Goal: Information Seeking & Learning: Learn about a topic

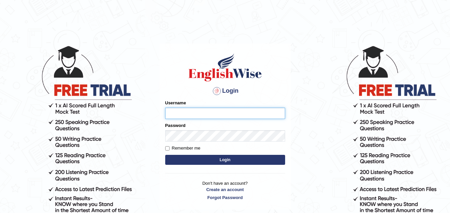
click at [206, 113] on input "Username" at bounding box center [225, 113] width 120 height 11
type input "ira_riaz"
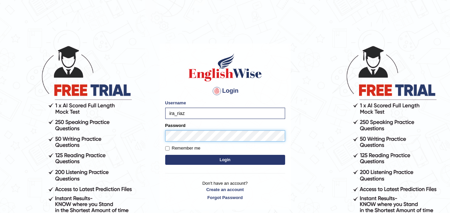
click at [165, 155] on button "Login" at bounding box center [225, 160] width 120 height 10
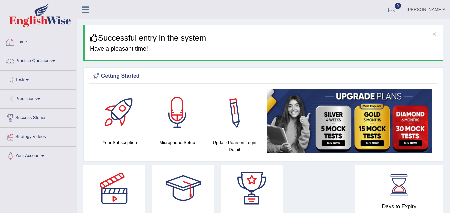
click at [34, 61] on link "Practice Questions" at bounding box center [38, 60] width 76 height 17
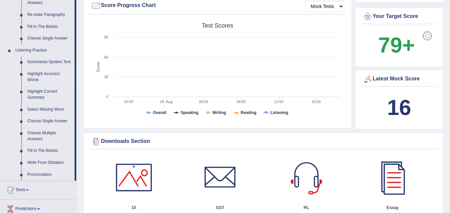
scroll to position [266, 0]
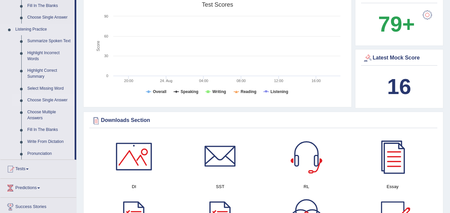
click at [37, 99] on link "Choose Single Answer" at bounding box center [49, 100] width 50 height 12
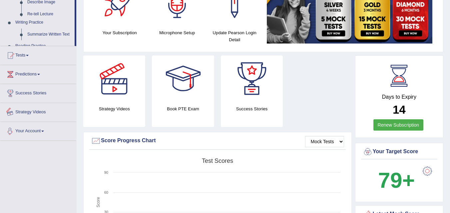
scroll to position [184, 0]
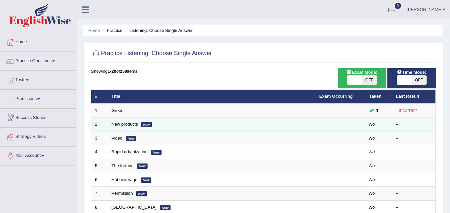
click at [129, 121] on td "New products New" at bounding box center [212, 125] width 208 height 14
click at [128, 121] on td "New products New" at bounding box center [212, 125] width 208 height 14
click at [120, 124] on link "New products" at bounding box center [124, 124] width 26 height 5
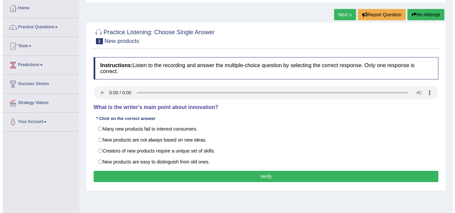
scroll to position [33, 0]
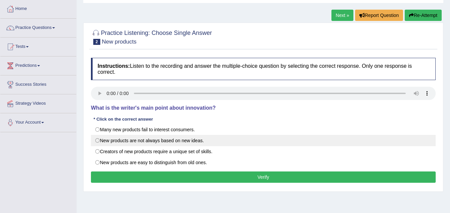
click at [184, 144] on label "New products are not always based on new ideas." at bounding box center [263, 140] width 344 height 11
radio input "true"
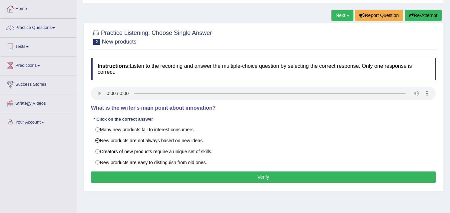
click at [271, 175] on button "Verify" at bounding box center [263, 177] width 344 height 11
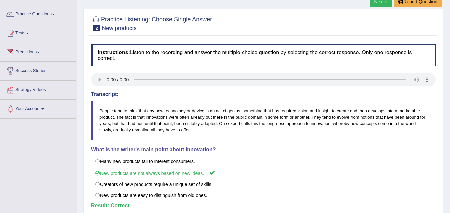
scroll to position [0, 0]
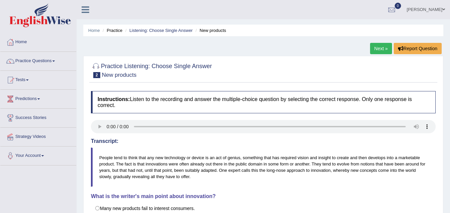
click at [367, 47] on div "Home Practice Listening: Choose Single Answer New products Next » Report Questi…" at bounding box center [263, 166] width 373 height 333
click at [376, 47] on link "Next »" at bounding box center [381, 48] width 22 height 11
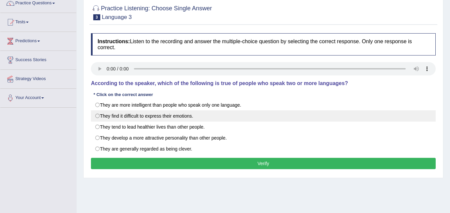
scroll to position [67, 0]
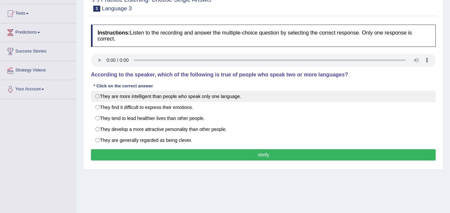
click at [199, 95] on label "They are more intelligent than people who speak only one language." at bounding box center [263, 96] width 344 height 11
radio input "true"
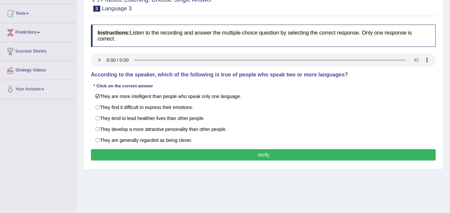
click at [201, 161] on button "Verify" at bounding box center [263, 154] width 344 height 11
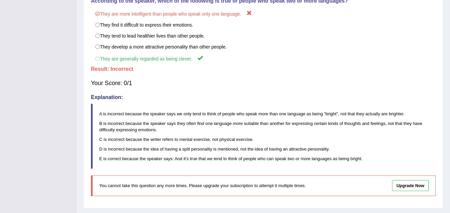
scroll to position [211, 0]
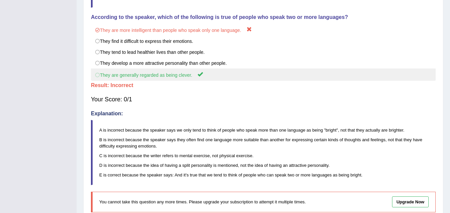
click at [161, 76] on label "They are generally regarded as being clever." at bounding box center [263, 75] width 344 height 12
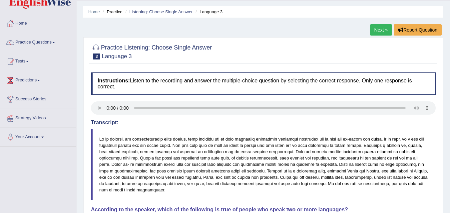
scroll to position [12, 0]
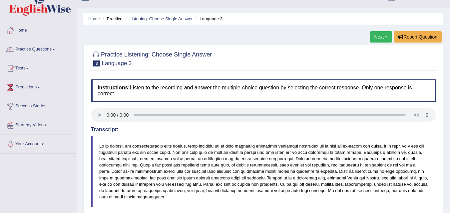
click at [380, 39] on link "Next »" at bounding box center [381, 36] width 22 height 11
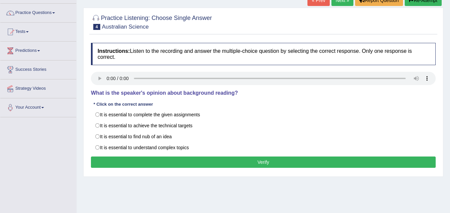
scroll to position [67, 0]
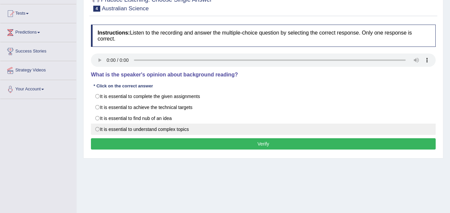
click at [97, 127] on label "It is essential to understand complex topics" at bounding box center [263, 129] width 344 height 11
radio input "true"
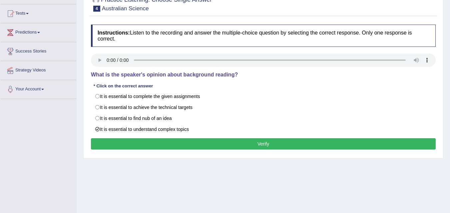
click at [274, 142] on button "Verify" at bounding box center [263, 143] width 344 height 11
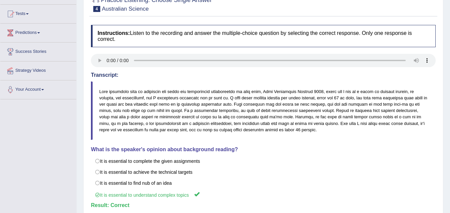
scroll to position [0, 0]
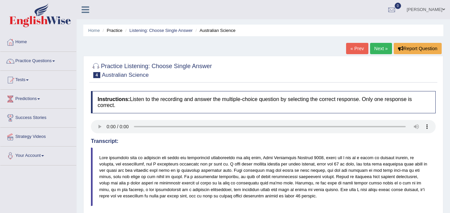
click at [381, 50] on link "Next »" at bounding box center [381, 48] width 22 height 11
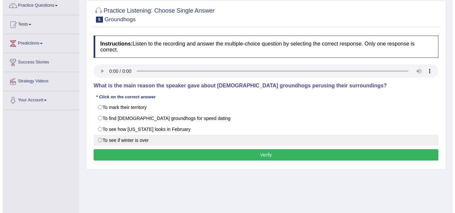
scroll to position [67, 0]
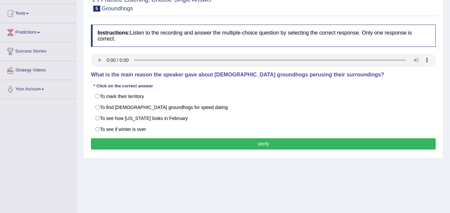
drag, startPoint x: 229, startPoint y: 73, endPoint x: 250, endPoint y: 75, distance: 21.4
click at [252, 73] on h4 "What is the main reason the speaker gave about [DEMOGRAPHIC_DATA] groundhogs pe…" at bounding box center [263, 75] width 344 height 6
drag, startPoint x: 250, startPoint y: 75, endPoint x: 236, endPoint y: 78, distance: 14.2
click at [236, 78] on h4 "What is the main reason the speaker gave about [DEMOGRAPHIC_DATA] groundhogs pe…" at bounding box center [263, 75] width 344 height 6
click at [216, 179] on div "Home Practice Listening: Choose Single Answer Groundhogs « Prev Next » Report Q…" at bounding box center [263, 99] width 373 height 333
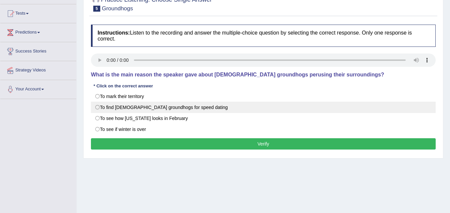
click at [153, 106] on label "To find [DEMOGRAPHIC_DATA] groundhogs for speed dating" at bounding box center [263, 107] width 344 height 11
radio input "true"
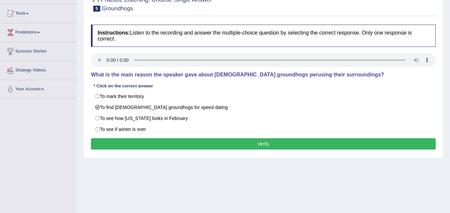
click at [247, 146] on button "Verify" at bounding box center [263, 143] width 344 height 11
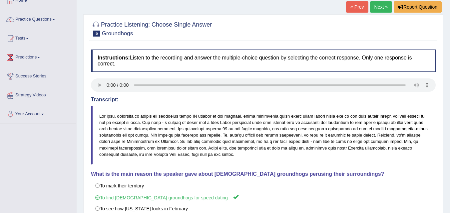
scroll to position [0, 0]
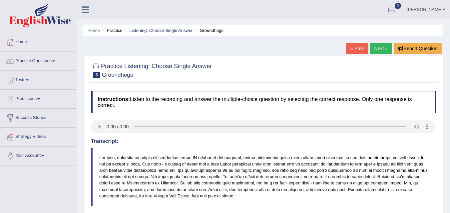
click at [380, 50] on link "Next »" at bounding box center [381, 48] width 22 height 11
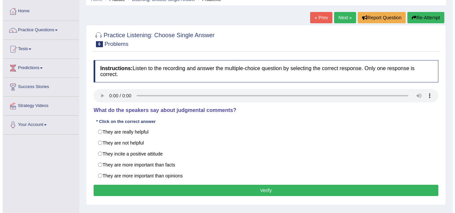
scroll to position [67, 0]
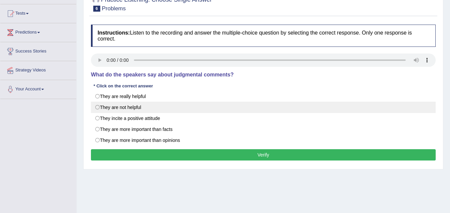
click at [164, 106] on label "They are not helpful" at bounding box center [263, 107] width 344 height 11
radio input "true"
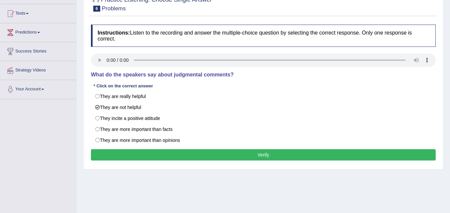
click at [203, 152] on button "Verify" at bounding box center [263, 154] width 344 height 11
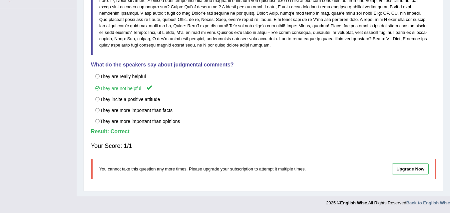
scroll to position [0, 0]
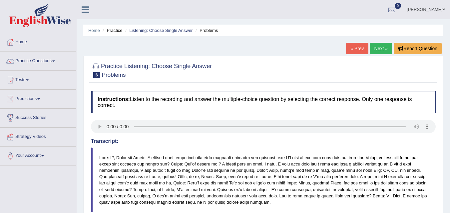
click at [375, 46] on link "Next »" at bounding box center [381, 48] width 22 height 11
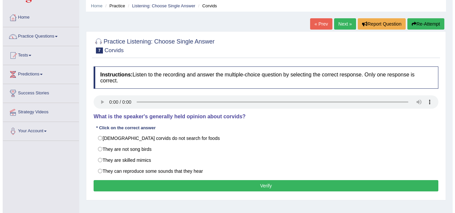
scroll to position [67, 0]
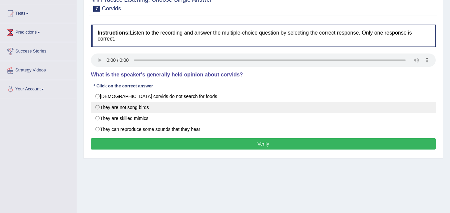
click at [107, 106] on label "They are not song birds" at bounding box center [263, 107] width 344 height 11
radio input "true"
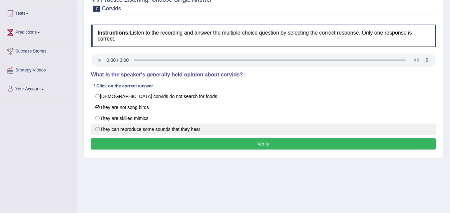
click at [207, 130] on label "They can reproduce some sounds that they hear" at bounding box center [263, 129] width 344 height 11
radio input "true"
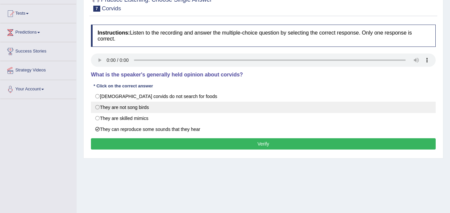
click at [141, 107] on label "They are not song birds" at bounding box center [263, 107] width 344 height 11
radio input "true"
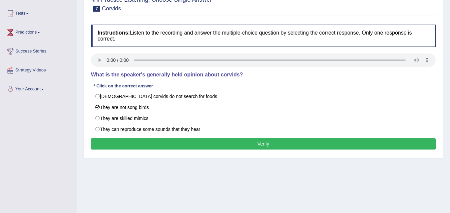
click at [160, 149] on button "Verify" at bounding box center [263, 143] width 344 height 11
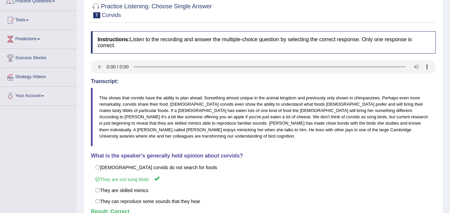
scroll to position [0, 0]
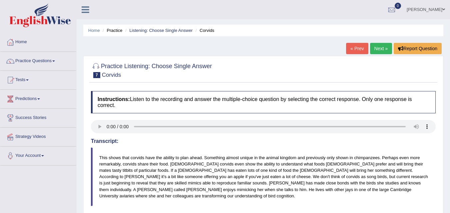
click at [377, 43] on link "Next »" at bounding box center [381, 48] width 22 height 11
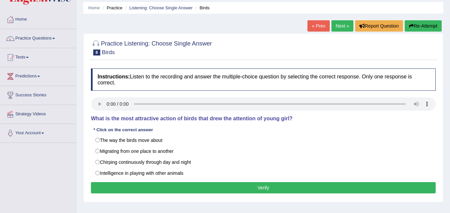
scroll to position [67, 0]
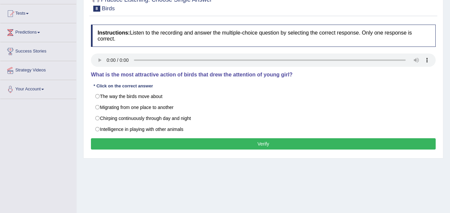
click at [195, 148] on button "Verify" at bounding box center [263, 143] width 344 height 11
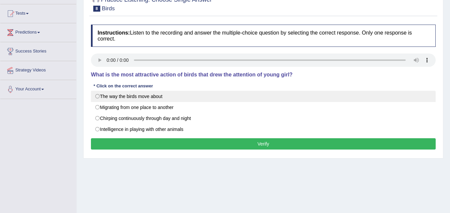
click at [153, 94] on label "The way the birds move about" at bounding box center [263, 96] width 344 height 11
radio input "true"
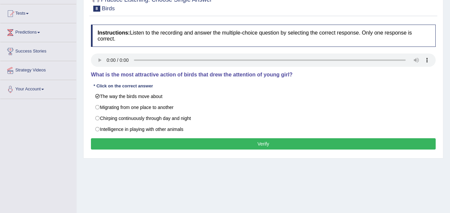
click at [238, 146] on button "Verify" at bounding box center [263, 143] width 344 height 11
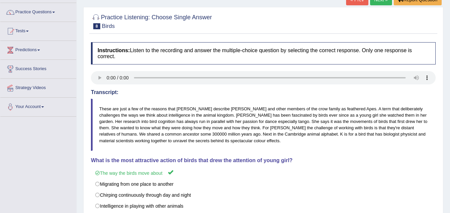
scroll to position [0, 0]
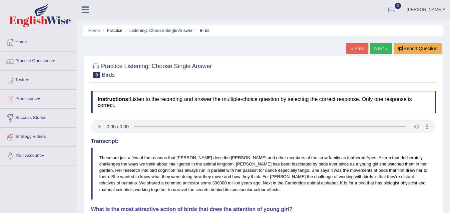
click at [376, 48] on link "Next »" at bounding box center [381, 48] width 22 height 11
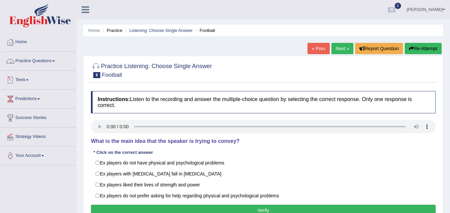
click at [32, 62] on link "Practice Questions" at bounding box center [38, 60] width 76 height 17
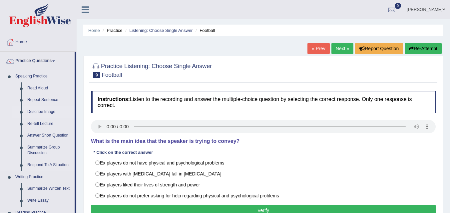
click at [41, 110] on link "Describe Image" at bounding box center [49, 112] width 50 height 12
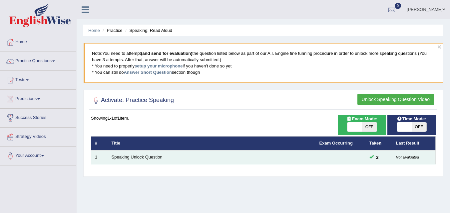
click at [147, 157] on link "Speaking Unlock Question" at bounding box center [136, 157] width 51 height 5
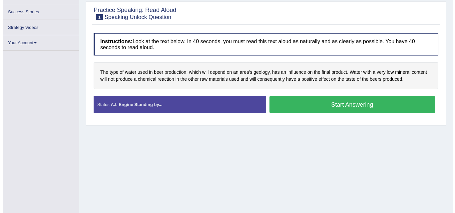
scroll to position [116, 0]
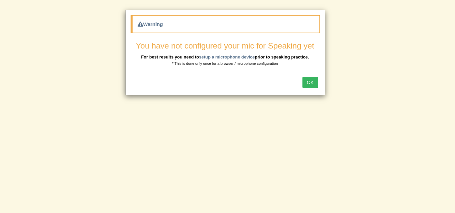
click at [306, 81] on button "OK" at bounding box center [309, 82] width 15 height 11
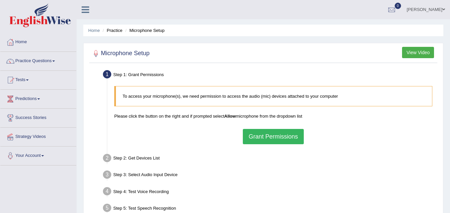
click at [257, 139] on button "Grant Permissions" at bounding box center [273, 136] width 61 height 15
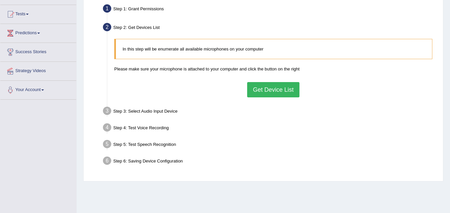
scroll to position [67, 0]
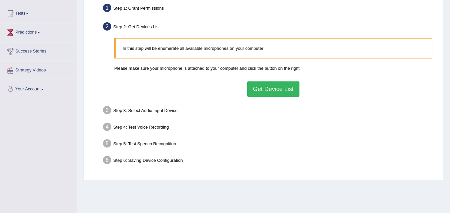
click at [283, 87] on button "Get Device List" at bounding box center [273, 89] width 52 height 15
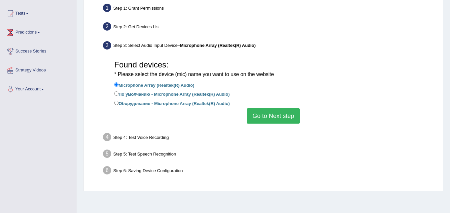
click at [273, 119] on button "Go to Next step" at bounding box center [273, 115] width 53 height 15
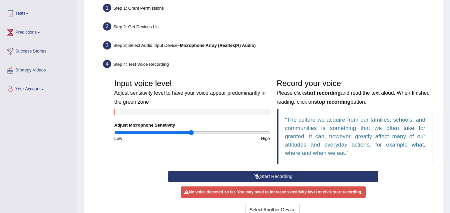
scroll to position [133, 0]
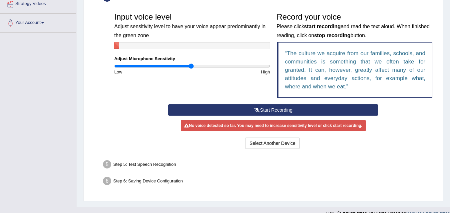
click at [273, 114] on button "Start Recording" at bounding box center [273, 109] width 210 height 11
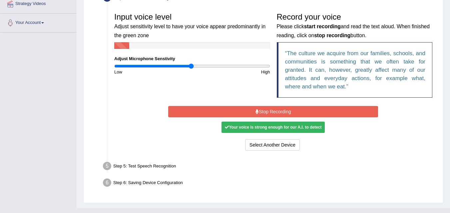
click at [272, 113] on button "Stop Recording" at bounding box center [273, 111] width 210 height 11
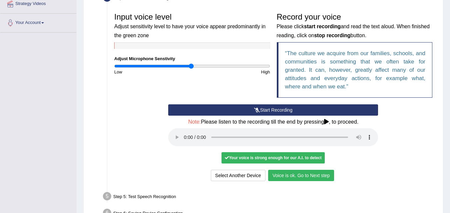
click at [295, 176] on button "Voice is ok. Go to Next step" at bounding box center [301, 175] width 66 height 11
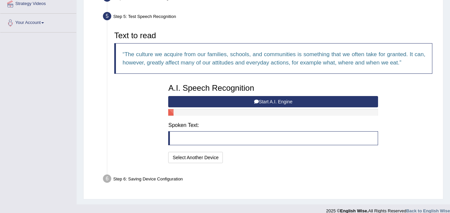
click at [278, 103] on button "Start A.I. Engine" at bounding box center [273, 101] width 210 height 11
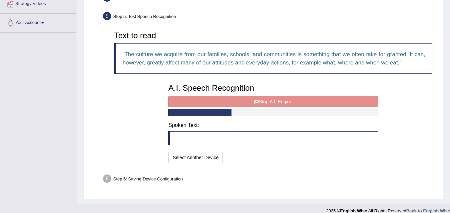
drag, startPoint x: 222, startPoint y: 128, endPoint x: 215, endPoint y: 137, distance: 11.6
click at [222, 129] on div "A.I. Speech Recognition Start A.I. Engine Stop A.I. Engine Note: Please listen …" at bounding box center [273, 123] width 216 height 85
click at [215, 137] on blockquote at bounding box center [273, 138] width 210 height 14
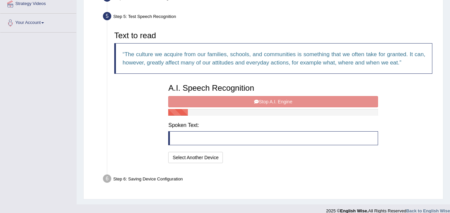
drag, startPoint x: 215, startPoint y: 137, endPoint x: 322, endPoint y: 125, distance: 107.9
click at [215, 137] on blockquote at bounding box center [273, 138] width 210 height 14
click at [277, 101] on div "A.I. Speech Recognition Start A.I. Engine Stop A.I. Engine Note: Please listen …" at bounding box center [273, 123] width 216 height 85
drag, startPoint x: 217, startPoint y: 149, endPoint x: 189, endPoint y: 134, distance: 31.9
click at [212, 145] on div "A.I. Speech Recognition Start A.I. Engine Stop A.I. Engine Note: Please listen …" at bounding box center [273, 123] width 216 height 85
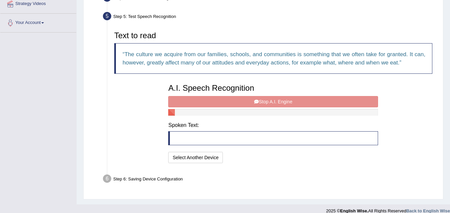
click at [188, 135] on blockquote at bounding box center [273, 138] width 210 height 14
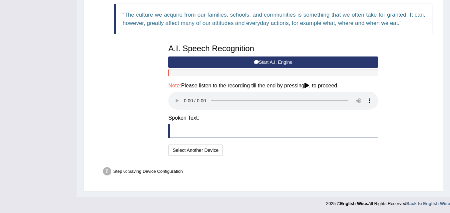
scroll to position [173, 0]
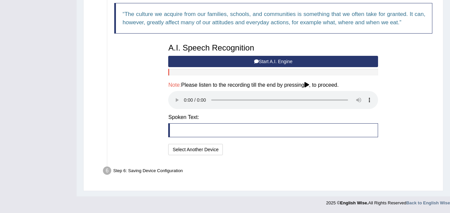
click at [195, 127] on blockquote at bounding box center [273, 130] width 210 height 14
click at [205, 150] on button "Select Another Device" at bounding box center [195, 149] width 55 height 11
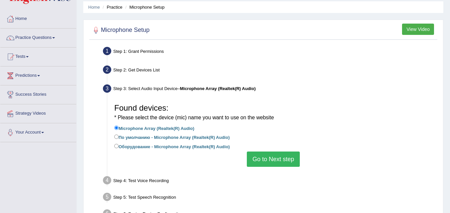
scroll to position [0, 0]
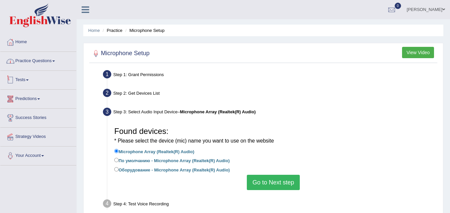
click at [30, 57] on link "Practice Questions" at bounding box center [38, 60] width 76 height 17
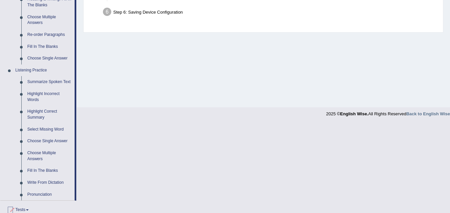
scroll to position [233, 0]
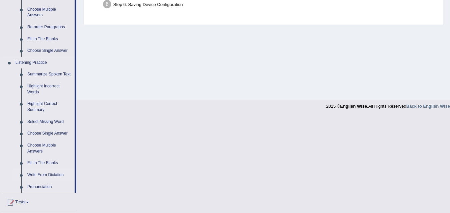
click at [40, 171] on link "Write From Dictation" at bounding box center [49, 175] width 50 height 12
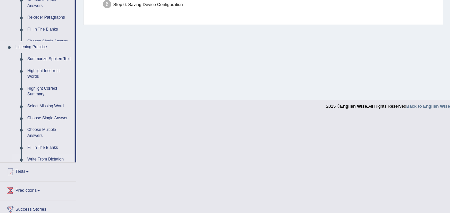
scroll to position [136, 0]
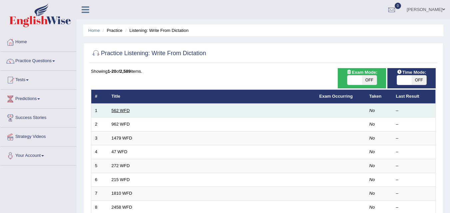
click at [114, 108] on link "562 WFD" at bounding box center [120, 110] width 18 height 5
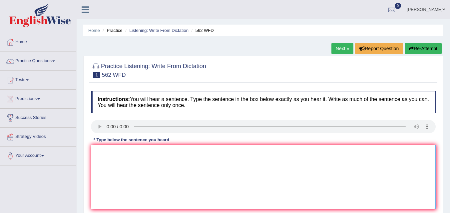
click at [140, 166] on textarea at bounding box center [263, 177] width 344 height 65
click at [95, 152] on textarea "the gap between rich and poor do not decrease." at bounding box center [263, 177] width 344 height 65
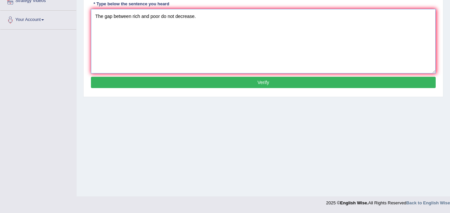
type textarea "The gap between rich and poor do not decrease."
click at [218, 86] on button "Verify" at bounding box center [263, 82] width 344 height 11
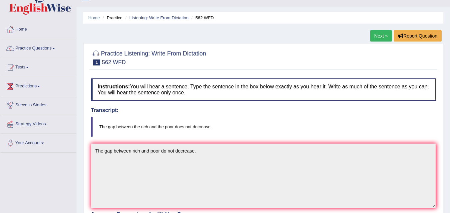
scroll to position [13, 0]
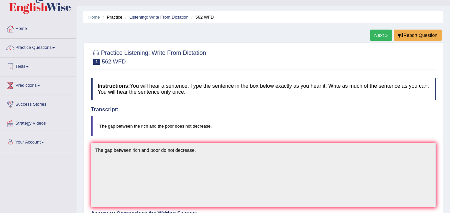
click at [381, 33] on link "Next »" at bounding box center [381, 35] width 22 height 11
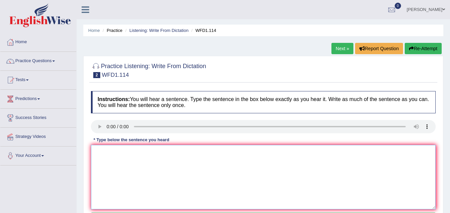
click at [135, 154] on textarea at bounding box center [263, 177] width 344 height 65
click at [114, 159] on textarea at bounding box center [263, 177] width 344 height 65
click at [97, 152] on textarea "the office early works more experimental." at bounding box center [263, 177] width 344 height 65
click at [140, 154] on textarea "The office early works more experimental." at bounding box center [263, 177] width 344 height 65
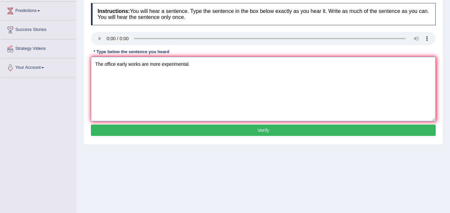
scroll to position [92, 0]
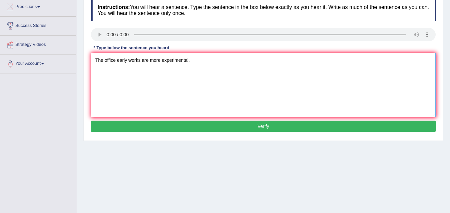
type textarea "The office early works are more experimental."
click at [293, 124] on button "Verify" at bounding box center [263, 126] width 344 height 11
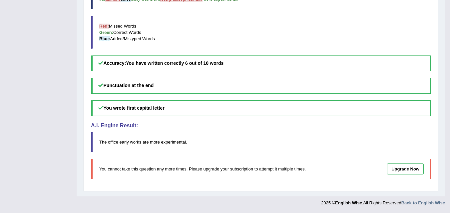
scroll to position [0, 0]
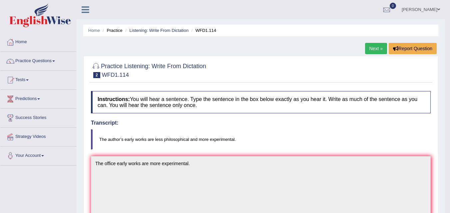
click at [384, 46] on link "Next »" at bounding box center [376, 48] width 22 height 11
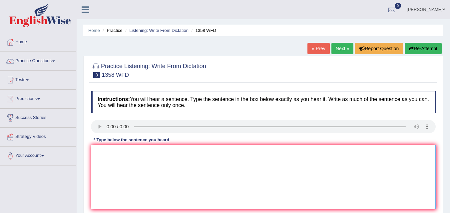
click at [108, 153] on textarea at bounding box center [263, 177] width 344 height 65
click at [100, 154] on textarea "communicat skill become very important in recent years." at bounding box center [263, 177] width 344 height 65
click at [120, 153] on textarea "Communicat skill become very important in recent years." at bounding box center [263, 177] width 344 height 65
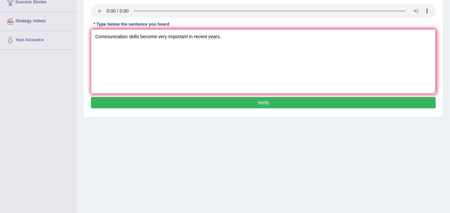
scroll to position [116, 0]
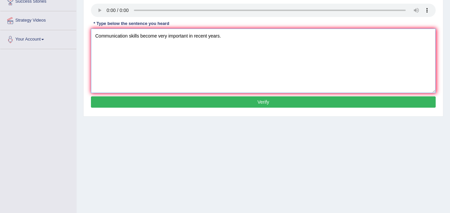
type textarea "Communication skills become very important in recent years."
click at [290, 107] on button "Verify" at bounding box center [263, 101] width 344 height 11
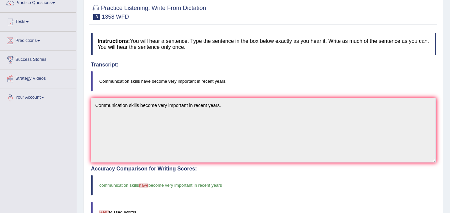
scroll to position [0, 0]
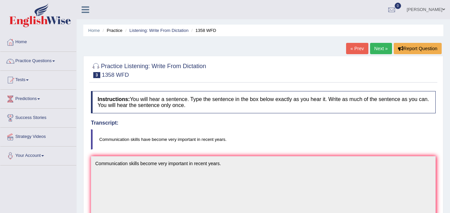
click at [382, 50] on link "Next »" at bounding box center [381, 48] width 22 height 11
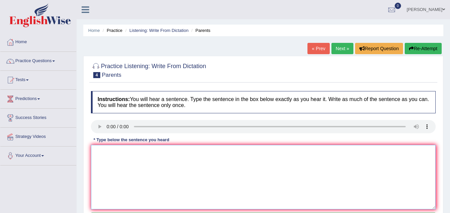
click at [108, 155] on textarea at bounding box center [263, 177] width 344 height 65
click at [97, 152] on textarea "parent inl in the eductaion their children." at bounding box center [263, 177] width 344 height 65
click at [108, 152] on textarea "Parent inl in the eductaion their children." at bounding box center [263, 177] width 344 height 65
click at [146, 153] on textarea "Parents today are inloved in the eductaion their children." at bounding box center [263, 177] width 344 height 65
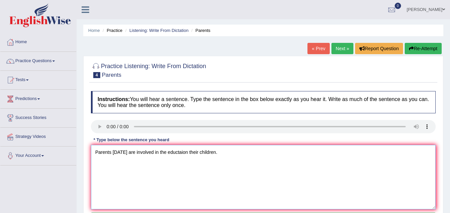
click at [184, 153] on textarea "Parents today are involved in the eductaion their children." at bounding box center [263, 177] width 344 height 65
click at [248, 183] on textarea "Parents today are involved in the eductaion of their children." at bounding box center [263, 177] width 344 height 65
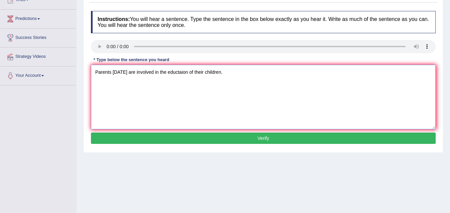
scroll to position [87, 0]
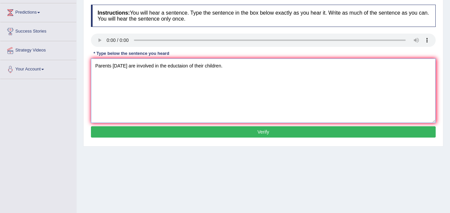
type textarea "Parents today are involved in the eductaion of their children."
click at [337, 133] on button "Verify" at bounding box center [263, 131] width 344 height 11
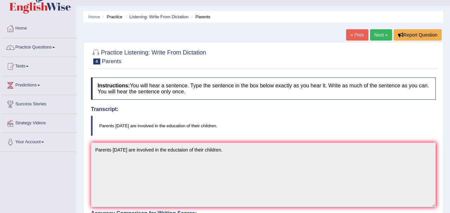
scroll to position [0, 0]
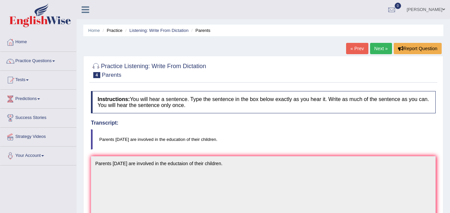
click at [379, 49] on link "Next »" at bounding box center [381, 48] width 22 height 11
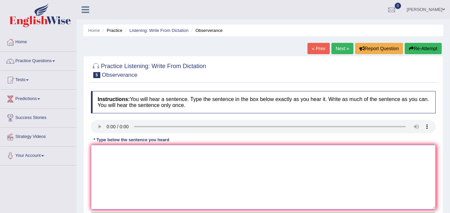
click at [109, 167] on textarea at bounding box center [263, 177] width 344 height 65
click at [97, 153] on textarea "observes wait nervously and for the concept." at bounding box center [263, 177] width 344 height 65
click at [112, 153] on textarea "Observes wait nervously and for the concept." at bounding box center [263, 177] width 344 height 65
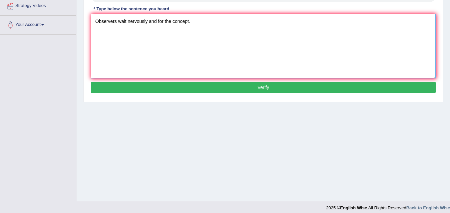
scroll to position [136, 0]
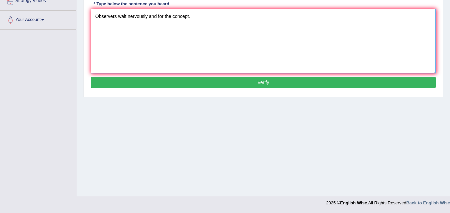
type textarea "Observers wait nervously and for the concept."
click at [253, 82] on button "Verify" at bounding box center [263, 82] width 344 height 11
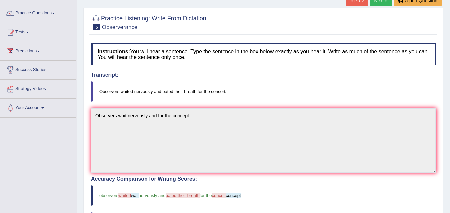
scroll to position [0, 0]
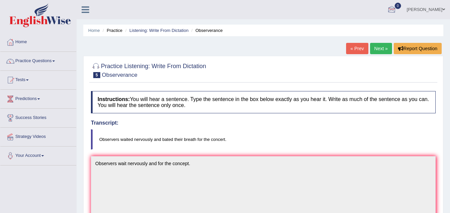
click at [380, 53] on link "Next »" at bounding box center [381, 48] width 22 height 11
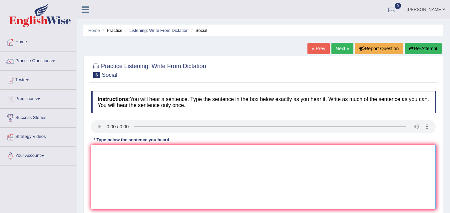
click at [106, 156] on textarea at bounding box center [263, 177] width 344 height 65
click at [99, 153] on textarea at bounding box center [263, 177] width 344 height 65
click at [99, 153] on textarea "social policy decsribes ways socity humans needs." at bounding box center [263, 177] width 344 height 65
click at [141, 151] on textarea "Social policy decsribes ways socity humans needs." at bounding box center [263, 177] width 344 height 65
click at [145, 156] on textarea "Social policy decsribes ways socity humans needs." at bounding box center [263, 177] width 344 height 65
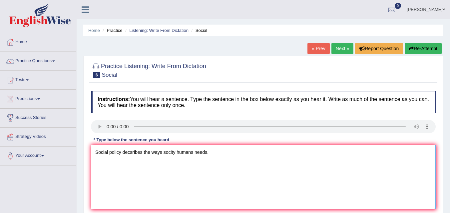
click at [164, 152] on textarea "Social policy decsribes the ways socity humans needs." at bounding box center [263, 177] width 344 height 65
click at [182, 154] on textarea "Social policy decsribes the ways that socity humans needs." at bounding box center [263, 177] width 344 height 65
click at [167, 151] on textarea "Social policy decsribes the ways that society humans needs." at bounding box center [263, 177] width 344 height 65
click at [220, 153] on textarea "Social policy decsribes the ways what society humans needs." at bounding box center [263, 177] width 344 height 65
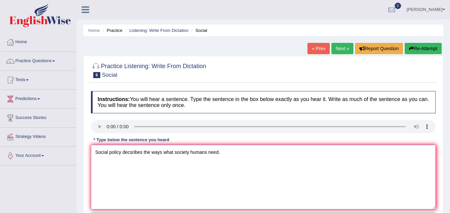
click at [284, 182] on textarea "Social policy decsribes the ways what society humans need." at bounding box center [263, 177] width 344 height 65
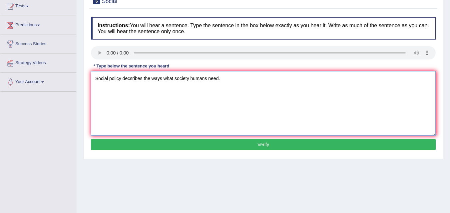
scroll to position [78, 0]
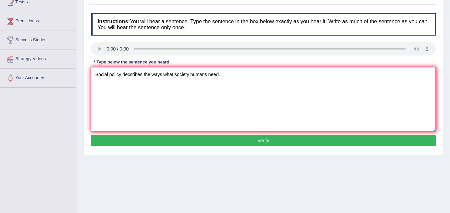
type textarea "Social policy decsribes the ways what society humans need."
click at [281, 142] on button "Verify" at bounding box center [263, 140] width 344 height 11
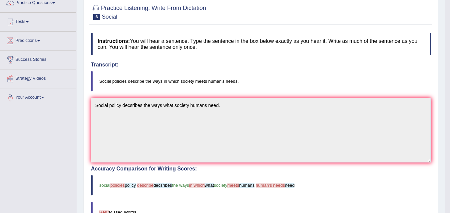
scroll to position [0, 0]
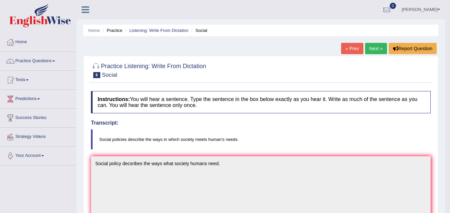
click at [375, 43] on link "Next »" at bounding box center [376, 48] width 22 height 11
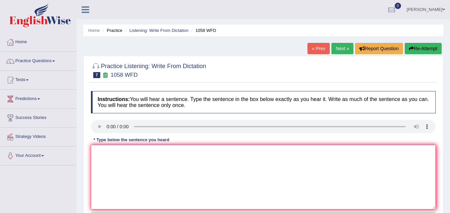
click at [110, 163] on textarea at bounding box center [263, 177] width 344 height 65
click at [97, 153] on textarea "the skills of great stages can not be tought." at bounding box center [263, 177] width 344 height 65
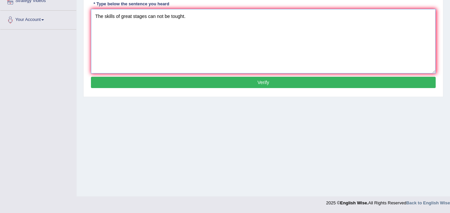
type textarea "The skills of great stages can not be tought."
click at [269, 84] on button "Verify" at bounding box center [263, 82] width 344 height 11
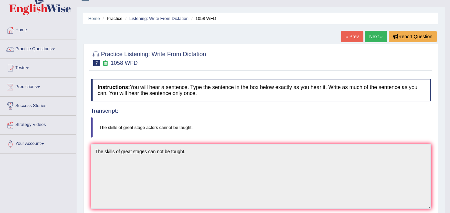
scroll to position [0, 0]
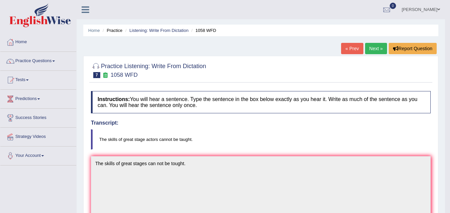
click at [379, 47] on link "Next »" at bounding box center [376, 48] width 22 height 11
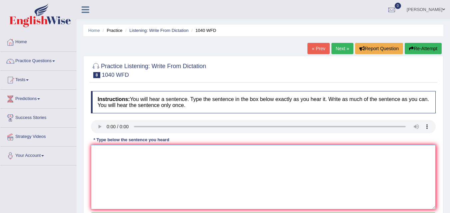
click at [119, 163] on textarea at bounding box center [263, 177] width 344 height 65
click at [96, 151] on textarea "extra curri can help students to develop more talants." at bounding box center [263, 177] width 344 height 65
click at [116, 152] on textarea "Extra curri can help students to develop more talants." at bounding box center [263, 177] width 344 height 65
click at [193, 179] on textarea "Extra curruculum can help students to develop more talants." at bounding box center [263, 177] width 344 height 65
click at [116, 154] on textarea "Extra curruculum can help students to develop more talants." at bounding box center [263, 177] width 344 height 65
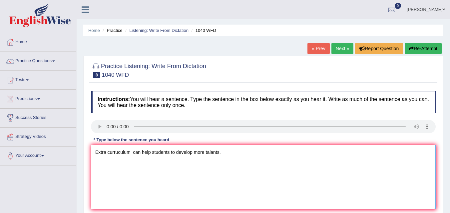
click at [116, 154] on textarea "Extra curruculum can help students to develop more talants." at bounding box center [263, 177] width 344 height 65
click at [130, 153] on textarea "Extra curriculum can help students to develop more talants." at bounding box center [263, 177] width 344 height 65
click at [166, 176] on textarea "Extra curriculum activities can help students to develop more talants." at bounding box center [263, 177] width 344 height 65
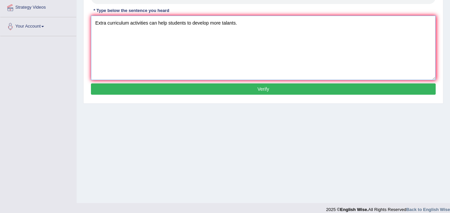
scroll to position [136, 0]
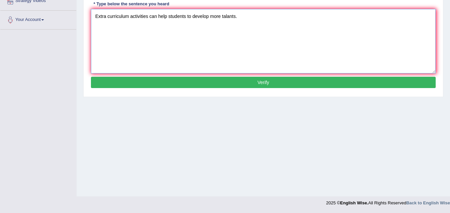
type textarea "Extra curriculum activities can help students to develop more talants."
click at [254, 86] on button "Verify" at bounding box center [263, 82] width 344 height 11
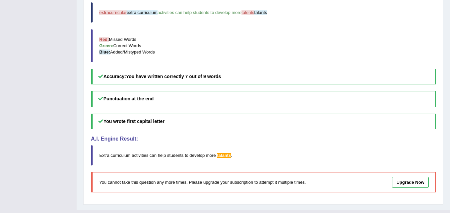
scroll to position [45, 0]
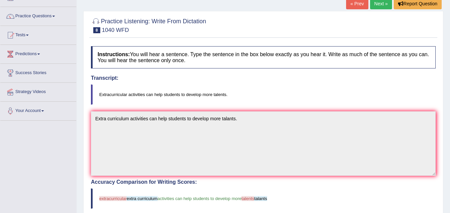
click at [376, 8] on link "Next »" at bounding box center [381, 3] width 22 height 11
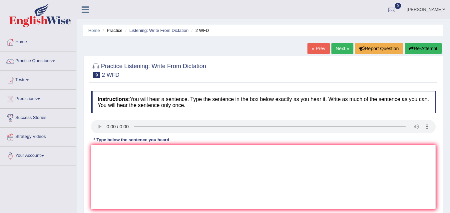
click at [315, 48] on link "« Prev" at bounding box center [318, 48] width 22 height 11
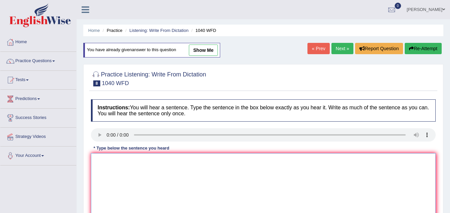
click at [178, 173] on textarea at bounding box center [263, 185] width 344 height 65
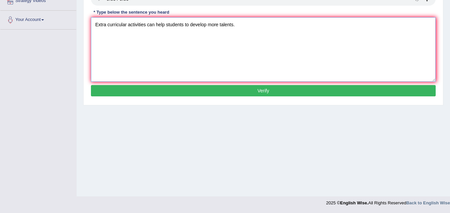
type textarea "Extra curricular activities can help students to develop more talents."
click at [271, 92] on button "Verify" at bounding box center [263, 90] width 344 height 11
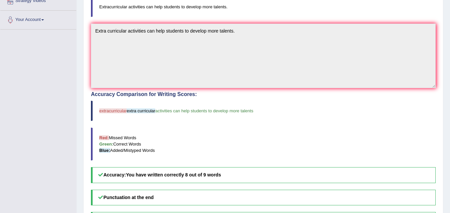
scroll to position [0, 0]
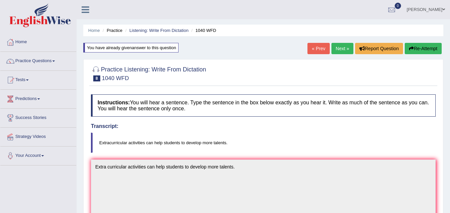
click at [338, 47] on link "Next »" at bounding box center [342, 48] width 22 height 11
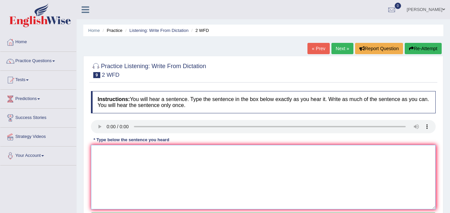
click at [104, 157] on textarea at bounding box center [263, 177] width 344 height 65
click at [99, 152] on textarea "please confirm that youve received a textbook." at bounding box center [263, 177] width 344 height 65
click at [145, 153] on textarea "Please confirm that youve received a textbook." at bounding box center [263, 177] width 344 height 65
click at [242, 181] on textarea "Please confirm that you have received a textbook." at bounding box center [263, 177] width 344 height 65
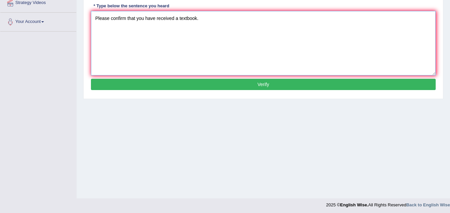
scroll to position [136, 0]
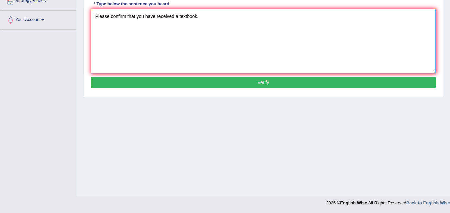
type textarea "Please confirm that you have received a textbook."
click at [259, 85] on button "Verify" at bounding box center [263, 82] width 344 height 11
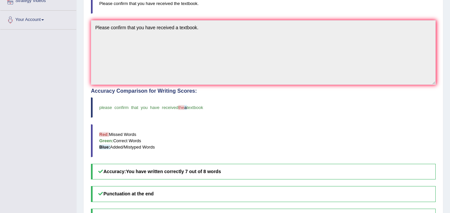
scroll to position [0, 0]
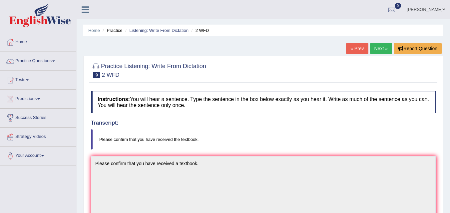
click at [379, 47] on link "Next »" at bounding box center [381, 48] width 22 height 11
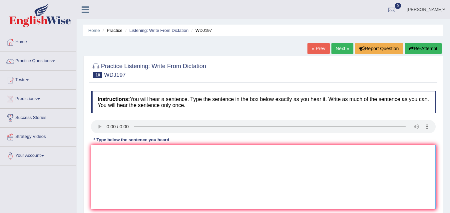
click at [103, 173] on textarea at bounding box center [263, 177] width 344 height 65
click at [97, 152] on textarea "aclebe is still a soucre of great" at bounding box center [263, 177] width 344 height 65
click at [105, 153] on textarea "A clebe is still a soucre of great" at bounding box center [263, 177] width 344 height 65
click at [191, 152] on textarea "A celebrate theory is still a soucre of great" at bounding box center [263, 177] width 344 height 65
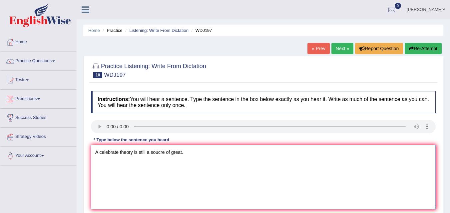
scroll to position [136, 0]
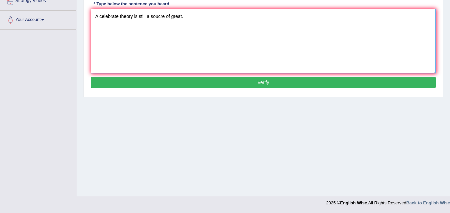
type textarea "A celebrate theory is still a soucre of great."
click at [267, 85] on button "Verify" at bounding box center [263, 82] width 344 height 11
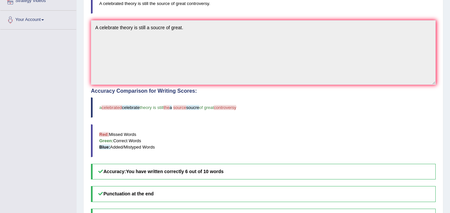
scroll to position [0, 0]
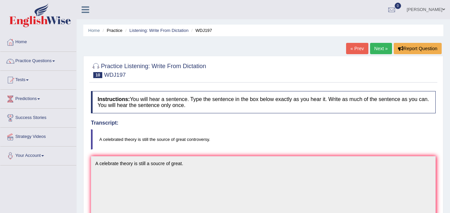
click at [382, 48] on link "Next »" at bounding box center [381, 48] width 22 height 11
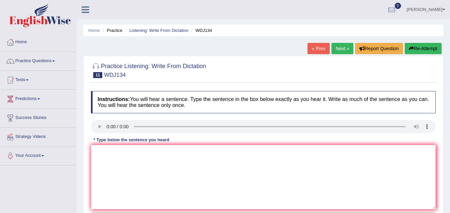
click at [318, 51] on link "« Prev" at bounding box center [318, 48] width 22 height 11
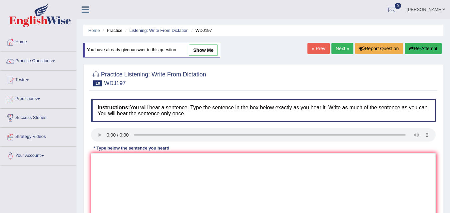
click at [340, 49] on link "Next »" at bounding box center [342, 48] width 22 height 11
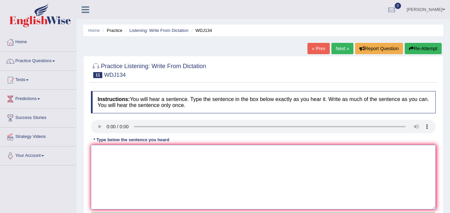
click at [109, 154] on textarea at bounding box center [263, 177] width 344 height 65
click at [97, 151] on textarea "the marine envirm destr by pollut and unsust development." at bounding box center [263, 177] width 344 height 65
click at [136, 152] on textarea "The marine envirm destr by pollut and unsust development." at bounding box center [263, 177] width 344 height 65
click at [135, 152] on textarea "The marine envirm has been destr by pollut and unsust development." at bounding box center [263, 177] width 344 height 65
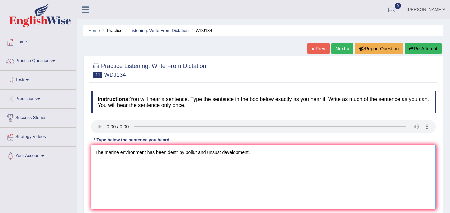
click at [177, 152] on textarea "The marine environment has been destr by pollut and unsust development." at bounding box center [263, 177] width 344 height 65
click at [206, 153] on textarea "The marine environment has been destroyed by pollut and unsust development." at bounding box center [263, 177] width 344 height 65
click at [237, 153] on textarea "The marine environment has been destroyed by pollution and unsust development." at bounding box center [263, 177] width 344 height 65
click at [263, 168] on textarea "The marine environment has been destroyed by pollution and unsustainable develo…" at bounding box center [263, 177] width 344 height 65
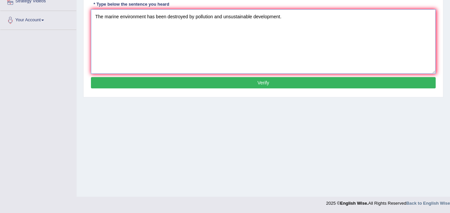
scroll to position [136, 0]
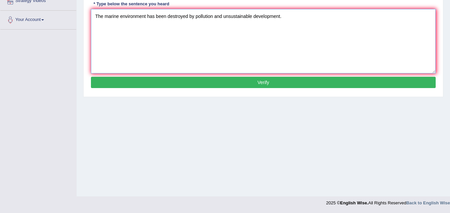
type textarea "The marine environment has been destroyed by pollution and unsustainable develo…"
click at [281, 83] on button "Verify" at bounding box center [263, 82] width 344 height 11
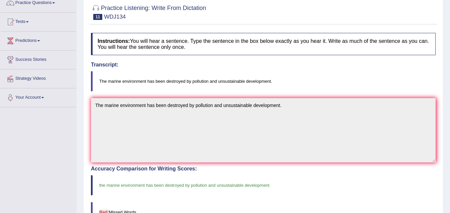
scroll to position [0, 0]
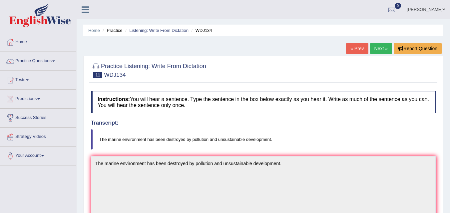
click at [381, 46] on link "Next »" at bounding box center [381, 48] width 22 height 11
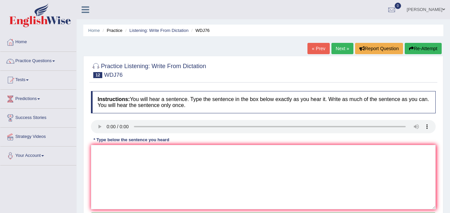
click at [114, 170] on div "Instructions: You will hear a sentence. Type the sentence in the box below exac…" at bounding box center [263, 159] width 348 height 142
click at [114, 170] on textarea at bounding box center [263, 177] width 344 height 65
click at [107, 160] on textarea at bounding box center [263, 177] width 344 height 65
click at [99, 152] on textarea "stude recomm read book written prof johns." at bounding box center [263, 177] width 344 height 65
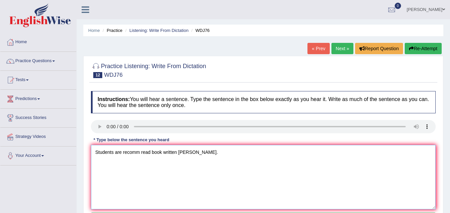
click at [140, 152] on textarea "Students are recomm read book written prof johns." at bounding box center [263, 177] width 344 height 65
click at [169, 152] on textarea "Students are recommended to read book written prof johns." at bounding box center [263, 177] width 344 height 65
click at [205, 154] on textarea "Students are recommended to read a book written prof johns." at bounding box center [263, 177] width 344 height 65
click at [241, 176] on textarea "Students are recommended to read a book written professor Johns." at bounding box center [263, 177] width 344 height 65
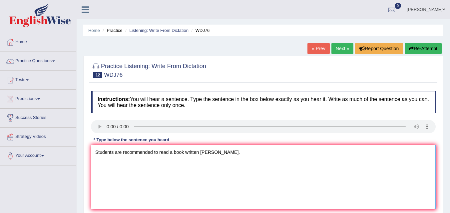
click at [199, 152] on textarea "Students are recommended to read a book written professor Johns." at bounding box center [263, 177] width 344 height 65
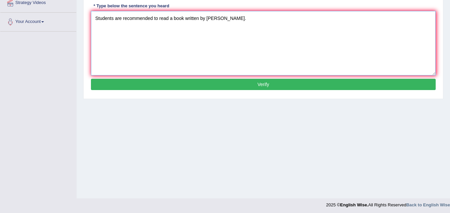
scroll to position [136, 0]
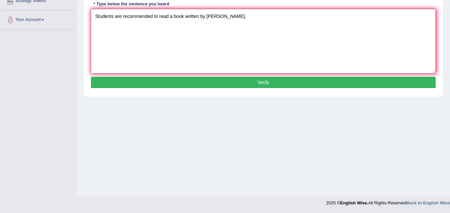
type textarea "Students are recommended to read a book written by professor Johns."
click at [285, 82] on button "Verify" at bounding box center [263, 82] width 344 height 11
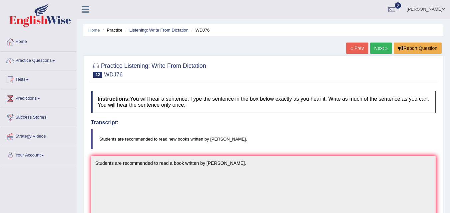
scroll to position [0, 0]
click at [380, 44] on link "Next »" at bounding box center [381, 48] width 22 height 11
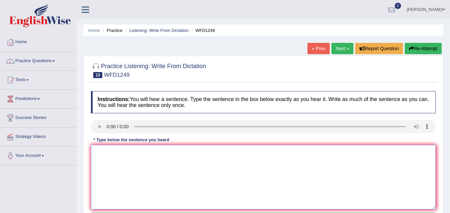
click at [112, 172] on textarea at bounding box center [263, 177] width 344 height 65
click at [100, 154] on textarea "opena provide empasis on the expens oof our communiry." at bounding box center [263, 177] width 344 height 65
click at [139, 153] on textarea "Openasation provide empasis on the expens oof our communiry." at bounding box center [263, 177] width 344 height 65
click at [157, 153] on textarea "Openasation provides an empasis on the expens oof our communiry." at bounding box center [263, 177] width 344 height 65
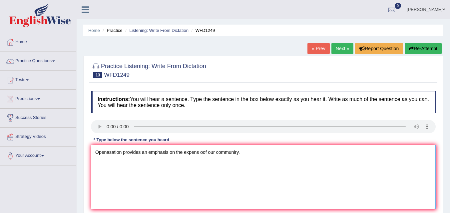
click at [199, 153] on textarea "Openasation provides an emphasis on the expens oof our communiry." at bounding box center [263, 177] width 344 height 65
click at [209, 154] on textarea "Openasation provides an emphasis on the expenses oof our communiry." at bounding box center [263, 177] width 344 height 65
click at [232, 165] on textarea "Openasation provides an emphasis on the expenses of our communiry." at bounding box center [263, 177] width 344 height 65
click at [108, 154] on textarea "Openasation provides an emphasis on the expenses of our communiry." at bounding box center [263, 177] width 344 height 65
click at [146, 162] on textarea "Openisation provides an emphasis on the expenses of our communiry." at bounding box center [263, 177] width 344 height 65
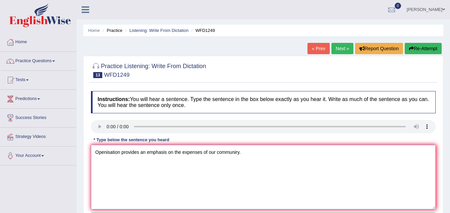
click at [235, 152] on textarea "Openisation provides an emphasis on the expenses of our communiry." at bounding box center [263, 177] width 344 height 65
click at [315, 174] on textarea "Openisation provides an emphasis on the expenses of our community." at bounding box center [263, 177] width 344 height 65
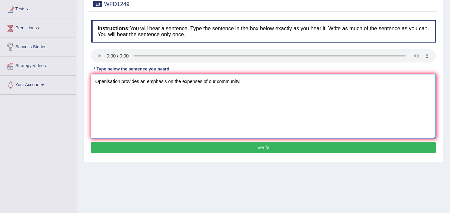
scroll to position [74, 0]
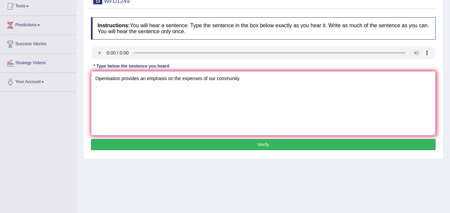
type textarea "Openisation provides an emphasis on the expenses of our community."
click at [276, 146] on button "Verify" at bounding box center [263, 144] width 344 height 11
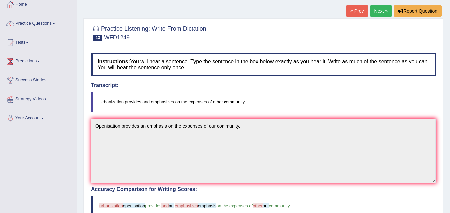
scroll to position [37, 0]
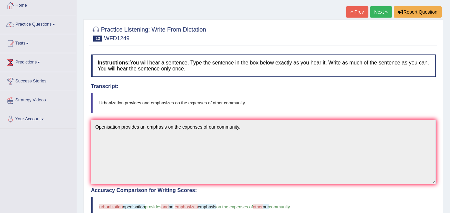
click at [377, 11] on link "Next »" at bounding box center [381, 11] width 22 height 11
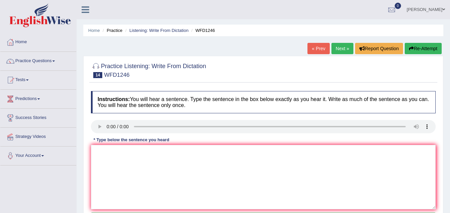
click at [308, 51] on link "« Prev" at bounding box center [318, 48] width 22 height 11
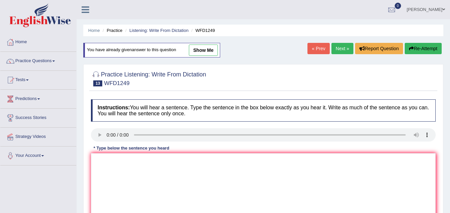
click at [337, 45] on link "Next »" at bounding box center [342, 48] width 22 height 11
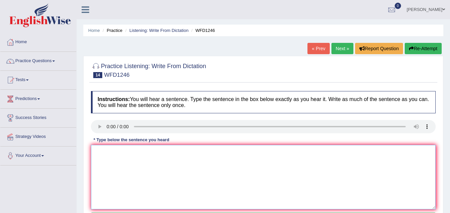
click at [109, 170] on textarea at bounding box center [263, 177] width 344 height 65
click at [95, 151] on textarea "history economic is a trick oh the subject." at bounding box center [263, 177] width 344 height 65
click at [151, 152] on textarea "History economic is a trick oh the subject." at bounding box center [263, 177] width 344 height 65
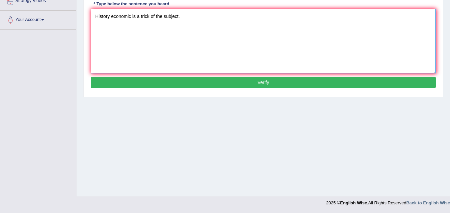
type textarea "History economic is a trick of the subject."
click at [302, 86] on button "Verify" at bounding box center [263, 82] width 344 height 11
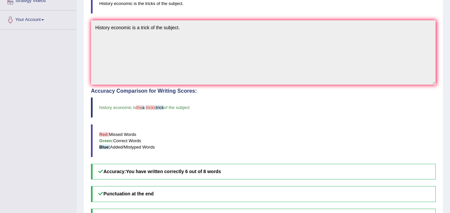
scroll to position [0, 0]
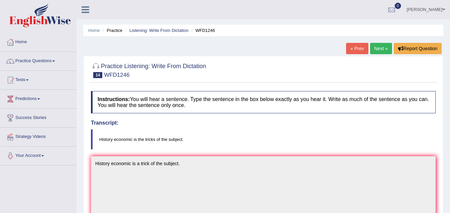
click at [375, 51] on link "Next »" at bounding box center [381, 48] width 22 height 11
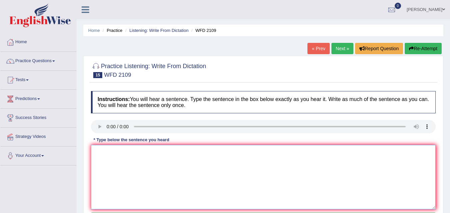
click at [114, 156] on textarea at bounding box center [263, 177] width 344 height 65
type textarea "s"
click at [110, 159] on textarea at bounding box center [263, 177] width 344 height 65
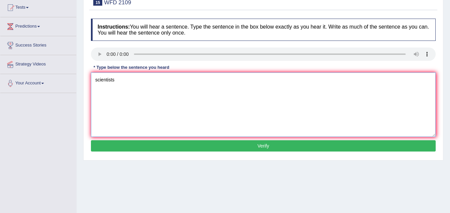
scroll to position [77, 0]
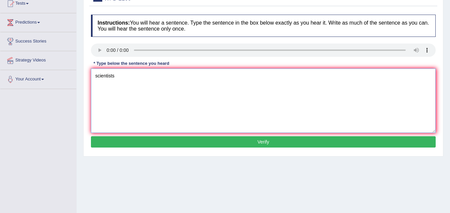
type textarea "scientists"
click at [280, 144] on button "Verify" at bounding box center [263, 141] width 344 height 11
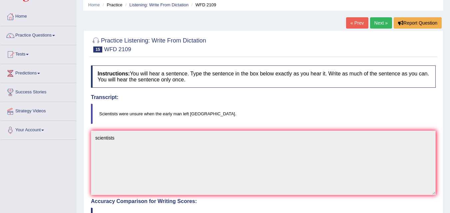
scroll to position [0, 0]
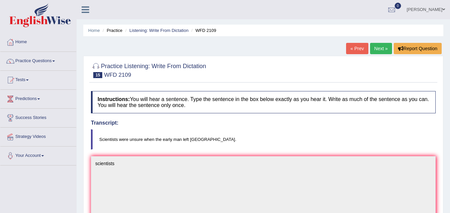
click at [384, 45] on link "Next »" at bounding box center [381, 48] width 22 height 11
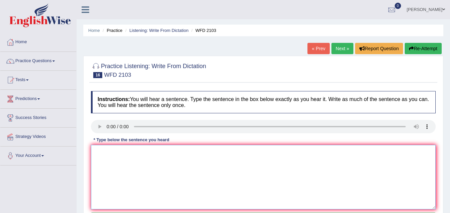
click at [107, 166] on textarea at bounding box center [263, 177] width 344 height 65
click at [109, 158] on textarea "sola" at bounding box center [263, 177] width 344 height 65
click at [98, 153] on textarea "saltes produced by the sea water or extracted from the ground." at bounding box center [263, 177] width 344 height 65
click at [106, 152] on textarea "Saltes produced by the sea water or extracted from the ground." at bounding box center [263, 177] width 344 height 65
click at [109, 154] on textarea "Saltes produced by the sea water or extracted from the ground." at bounding box center [263, 177] width 344 height 65
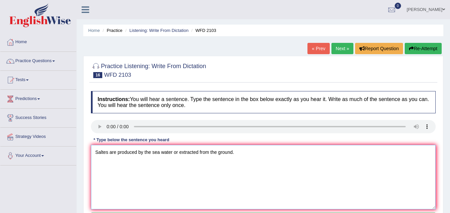
scroll to position [136, 0]
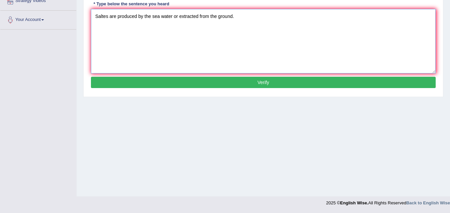
type textarea "Saltes are produced by the sea water or extracted from the ground."
click at [261, 83] on button "Verify" at bounding box center [263, 82] width 344 height 11
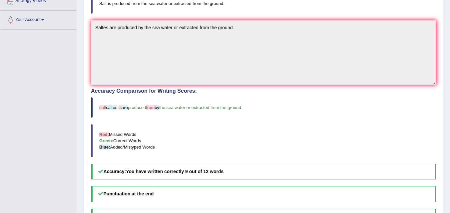
scroll to position [0, 0]
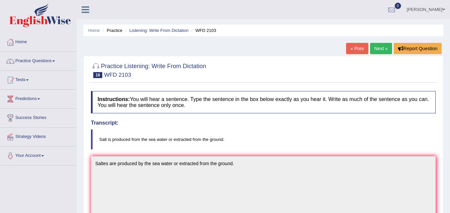
click at [378, 51] on link "Next »" at bounding box center [381, 48] width 22 height 11
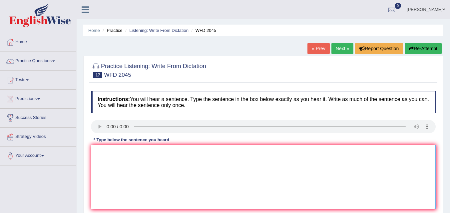
click at [105, 157] on textarea at bounding box center [263, 177] width 344 height 65
click at [100, 153] on textarea "the bus will leave 10 min later than planned" at bounding box center [263, 177] width 344 height 65
click at [112, 153] on textarea "The bus will leave 10 min later than planned" at bounding box center [263, 177] width 344 height 65
click at [170, 153] on textarea "The bus to London will leave 10 min later than planned" at bounding box center [263, 177] width 344 height 65
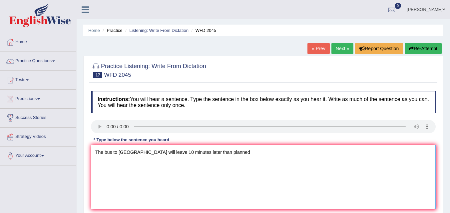
click at [218, 153] on textarea "The bus to London will leave 10 minutes later than planned" at bounding box center [263, 177] width 344 height 65
click at [157, 154] on textarea "The bus to London will leave 10 minutes later than planned." at bounding box center [263, 177] width 344 height 65
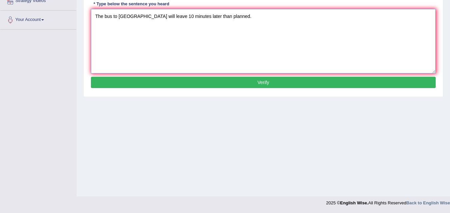
type textarea "The bus to London will leave 10 minutes later than planned."
click at [301, 82] on button "Verify" at bounding box center [263, 82] width 344 height 11
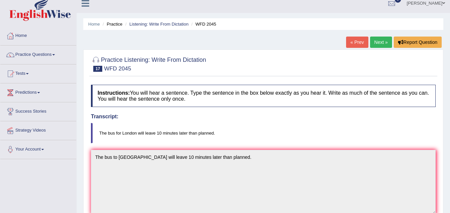
scroll to position [0, 0]
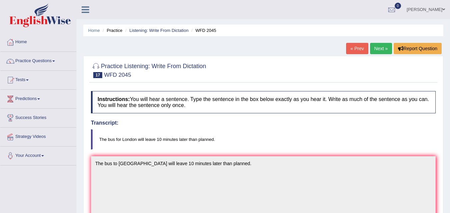
click at [382, 47] on link "Next »" at bounding box center [381, 48] width 22 height 11
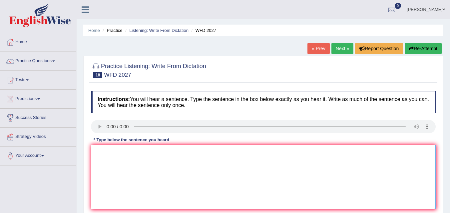
click at [121, 176] on textarea at bounding box center [263, 177] width 344 height 65
click at [100, 154] on textarea "animal olants has a numerous structtes in common." at bounding box center [263, 177] width 344 height 65
click at [102, 154] on textarea "Anomals and plants has a numerous structtes in common." at bounding box center [263, 177] width 344 height 65
click at [139, 154] on textarea "Animals and plants has a numerous structtes in common." at bounding box center [263, 177] width 344 height 65
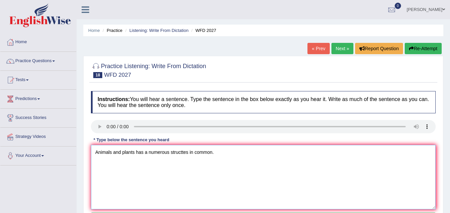
click at [139, 154] on textarea "Animals and plants has a numerous structtes in common." at bounding box center [263, 177] width 344 height 65
click at [184, 154] on textarea "Animals and plants have numerous structtes in common." at bounding box center [263, 177] width 344 height 65
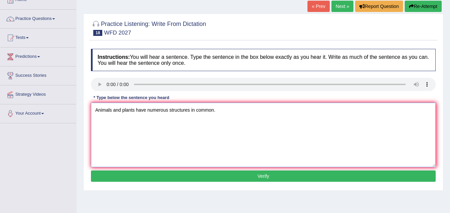
scroll to position [47, 0]
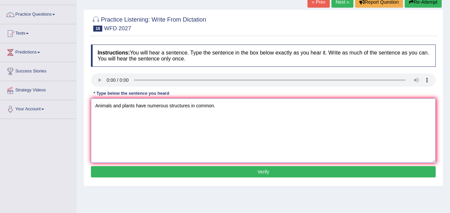
type textarea "Animals and plants have numerous structures in common."
click at [286, 173] on button "Verify" at bounding box center [263, 171] width 344 height 11
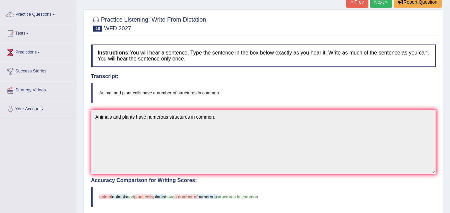
scroll to position [0, 0]
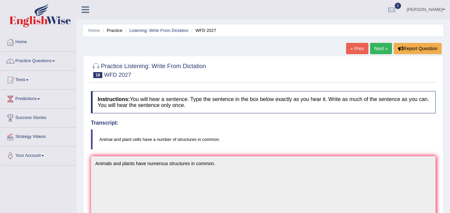
click at [372, 49] on link "Next »" at bounding box center [381, 48] width 22 height 11
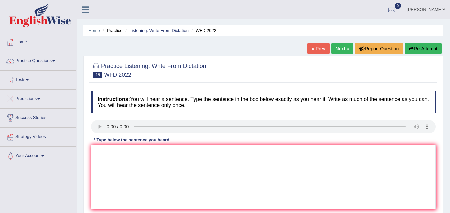
click at [313, 52] on link "« Prev" at bounding box center [318, 48] width 22 height 11
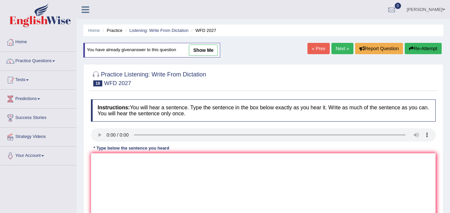
click at [337, 46] on link "Next »" at bounding box center [342, 48] width 22 height 11
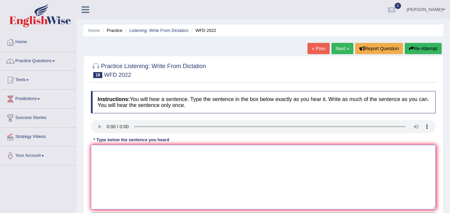
click at [118, 152] on textarea at bounding box center [263, 177] width 344 height 65
click at [125, 151] on textarea "most student has not consid this issue before" at bounding box center [263, 177] width 344 height 65
click at [105, 153] on textarea "most student havenot consid this issue before" at bounding box center [263, 177] width 344 height 65
click at [223, 152] on textarea "Most of the students have not considered this issue before" at bounding box center [263, 177] width 344 height 65
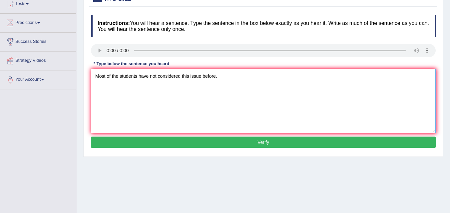
scroll to position [77, 0]
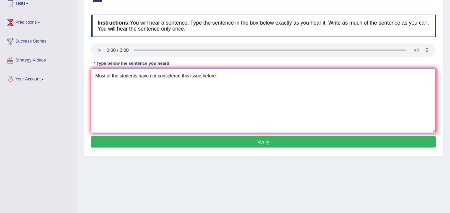
type textarea "Most of the students have not considered this issue before."
click at [290, 142] on button "Verify" at bounding box center [263, 141] width 344 height 11
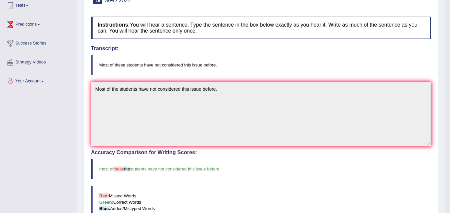
scroll to position [0, 0]
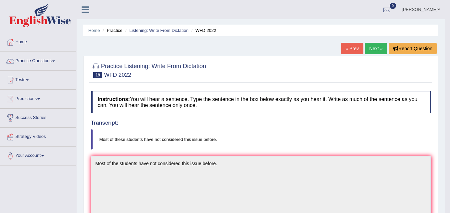
click at [378, 48] on link "Next »" at bounding box center [376, 48] width 22 height 11
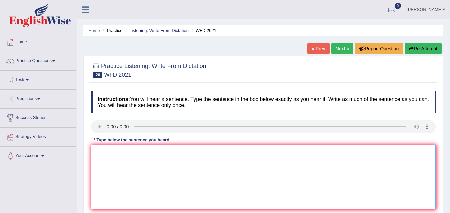
click at [121, 149] on textarea at bounding box center [263, 177] width 344 height 65
drag, startPoint x: 112, startPoint y: 150, endPoint x: 149, endPoint y: 150, distance: 37.3
click at [149, 150] on textarea "the city has founs cr" at bounding box center [263, 177] width 344 height 65
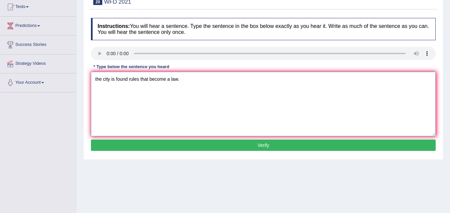
scroll to position [79, 0]
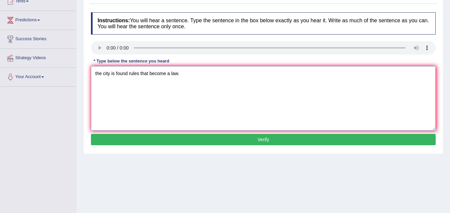
type textarea "the city is found rules that become a law."
click at [302, 137] on button "Verify" at bounding box center [263, 139] width 344 height 11
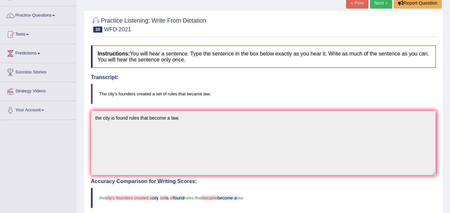
scroll to position [0, 0]
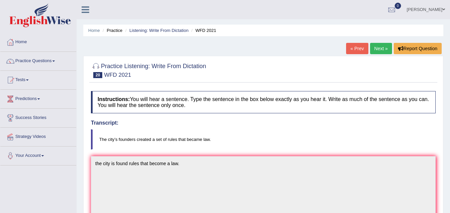
click at [381, 47] on link "Next »" at bounding box center [381, 48] width 22 height 11
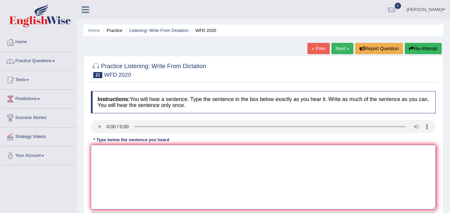
click at [111, 156] on textarea at bounding box center [263, 177] width 344 height 65
click at [164, 152] on textarea "chemist bulding is located near to the campus." at bounding box center [263, 177] width 344 height 65
click at [101, 154] on textarea "chemist bulding is located near to enterance to the campus." at bounding box center [263, 177] width 344 height 65
click at [130, 154] on textarea "The chemistry bulding is located near to enterance to the campus." at bounding box center [263, 177] width 344 height 65
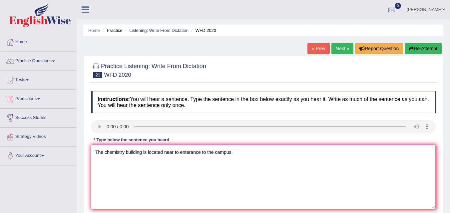
click at [178, 153] on textarea "The chemistry building is located near to enterance to the campus." at bounding box center [263, 177] width 344 height 65
click at [244, 155] on textarea "The chemistry building is located near to the enterance to the campus." at bounding box center [263, 177] width 344 height 65
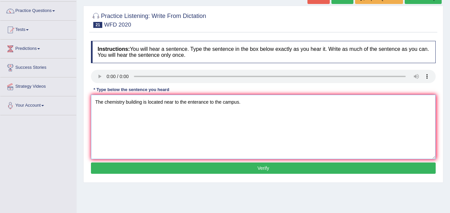
scroll to position [55, 0]
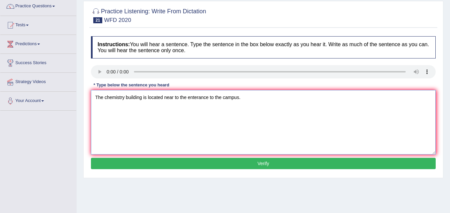
type textarea "The chemistry building is located near to the enterance to the campus."
click at [212, 158] on button "Verify" at bounding box center [263, 163] width 344 height 11
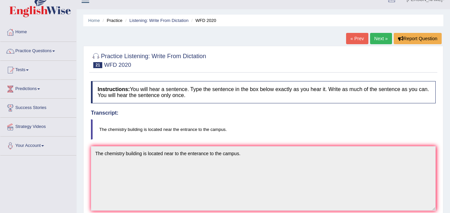
scroll to position [7, 0]
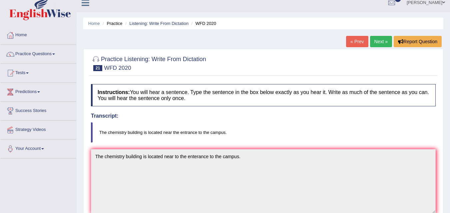
click at [382, 43] on link "Next »" at bounding box center [381, 41] width 22 height 11
click at [50, 57] on link "Practice Questions" at bounding box center [38, 53] width 76 height 17
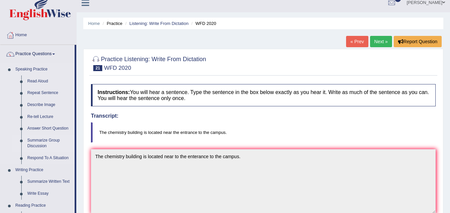
click at [41, 142] on link "Summarize Group Discussion" at bounding box center [49, 144] width 50 height 18
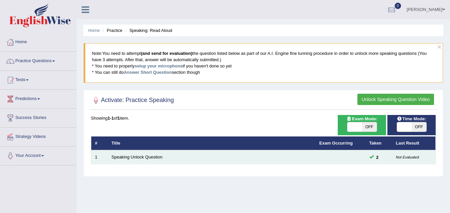
click at [130, 154] on td "Speaking Unlock Question" at bounding box center [212, 157] width 208 height 14
click at [131, 159] on link "Speaking Unlock Question" at bounding box center [136, 157] width 51 height 5
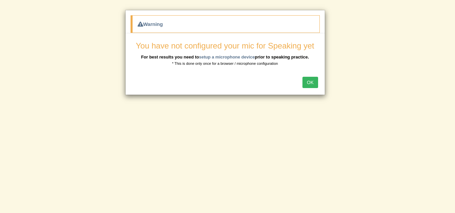
click at [309, 85] on button "OK" at bounding box center [309, 82] width 15 height 11
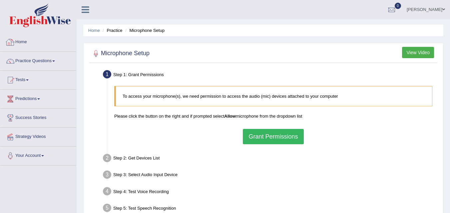
click at [12, 41] on div at bounding box center [10, 42] width 10 height 10
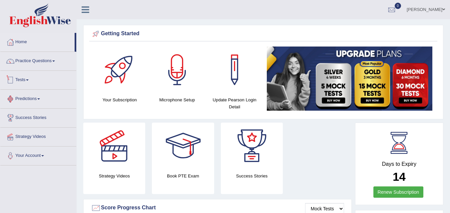
click at [20, 81] on link "Tests" at bounding box center [38, 79] width 76 height 17
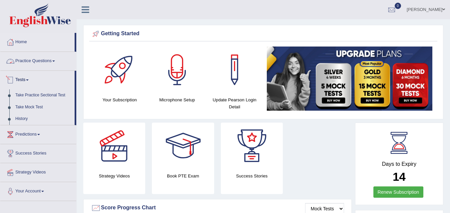
click at [41, 62] on link "Practice Questions" at bounding box center [38, 60] width 76 height 17
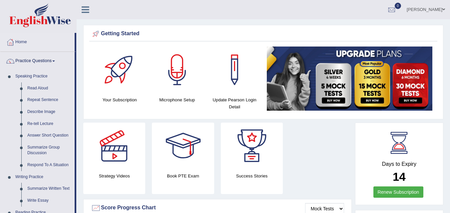
drag, startPoint x: 76, startPoint y: 194, endPoint x: 78, endPoint y: 226, distance: 32.7
click at [78, 213] on html "Toggle navigation Home Practice Questions Speaking Practice Read Aloud Repeat S…" at bounding box center [225, 106] width 450 height 213
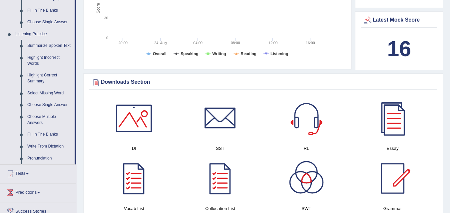
scroll to position [265, 0]
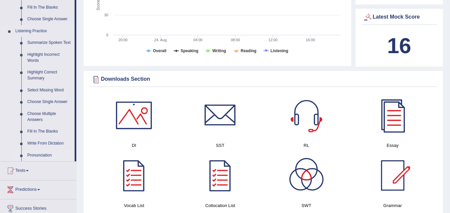
click at [42, 154] on link "Pronunciation" at bounding box center [49, 156] width 50 height 12
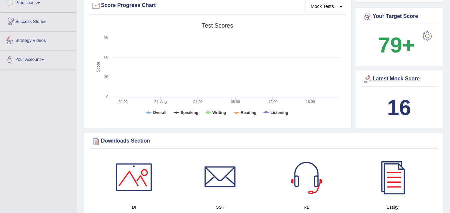
scroll to position [247, 0]
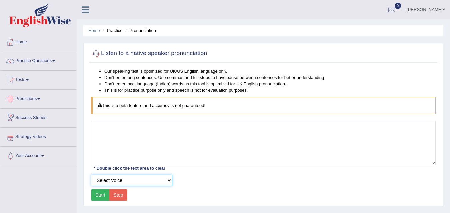
click at [109, 179] on select "Select Voice UK English [DEMOGRAPHIC_DATA] UK English [DEMOGRAPHIC_DATA]" at bounding box center [131, 180] width 81 height 11
select select "9"
click at [91, 175] on select "Select Voice UK English Female UK English Male" at bounding box center [131, 180] width 81 height 11
click at [98, 194] on button "Start" at bounding box center [100, 195] width 19 height 11
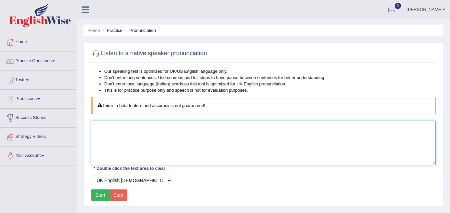
click at [142, 131] on textarea at bounding box center [263, 143] width 344 height 45
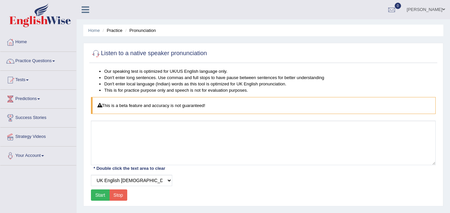
click at [100, 197] on button "Start" at bounding box center [100, 195] width 19 height 11
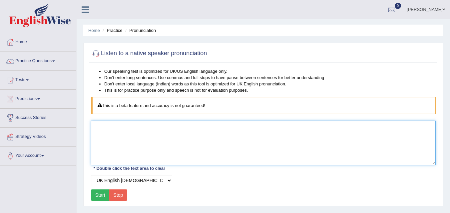
click at [140, 153] on textarea at bounding box center [263, 143] width 344 height 45
click at [143, 128] on textarea "The chemistry building located near the entrance to the campus." at bounding box center [263, 143] width 344 height 45
type textarea "The chemistry building is located near the entrance to the campus."
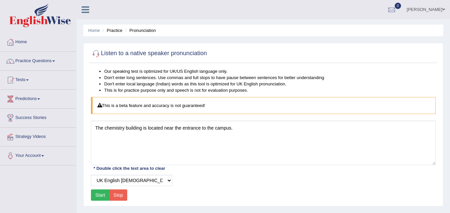
click at [98, 195] on button "Start" at bounding box center [100, 195] width 19 height 11
click at [141, 180] on select "Select Voice UK English Female UK English Male" at bounding box center [131, 180] width 81 height 11
select select "10"
click at [91, 175] on select "Select Voice UK English Female UK English Male" at bounding box center [131, 180] width 81 height 11
click at [101, 200] on button "Start" at bounding box center [100, 195] width 19 height 11
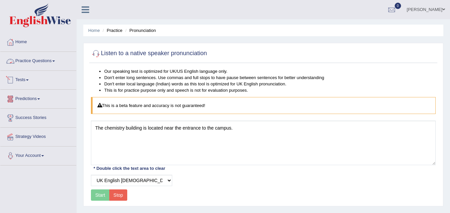
click at [43, 63] on link "Practice Questions" at bounding box center [38, 60] width 76 height 17
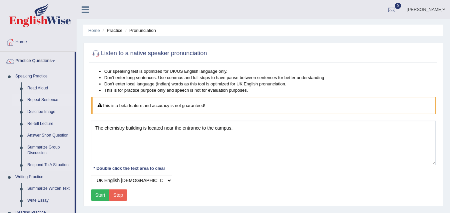
click at [42, 97] on link "Repeat Sentence" at bounding box center [49, 100] width 50 height 12
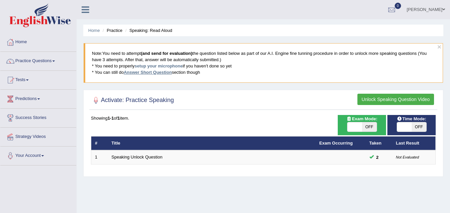
click at [156, 74] on link "Answer Short Question" at bounding box center [147, 72] width 48 height 5
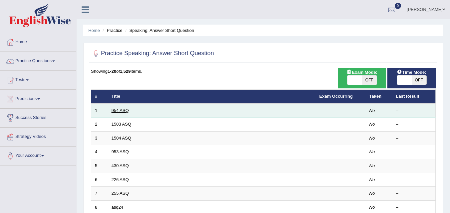
click at [120, 110] on link "954 ASQ" at bounding box center [119, 110] width 17 height 5
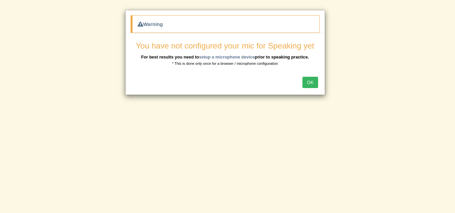
click at [316, 81] on button "OK" at bounding box center [309, 82] width 15 height 11
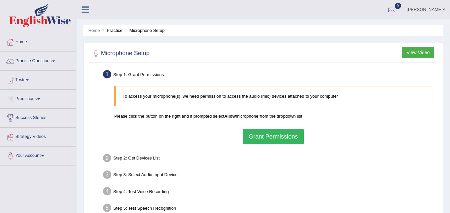
click at [281, 138] on button "Grant Permissions" at bounding box center [273, 136] width 61 height 15
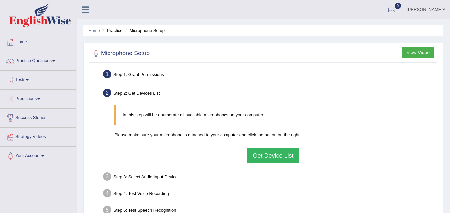
click at [266, 157] on button "Get Device List" at bounding box center [273, 155] width 52 height 15
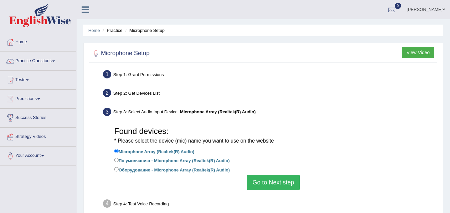
click at [419, 52] on button "View Video" at bounding box center [418, 52] width 32 height 11
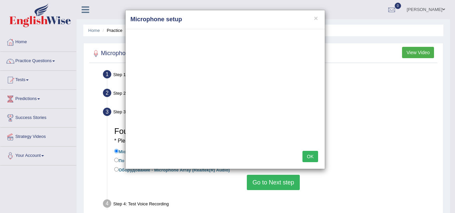
click at [308, 160] on button "OK" at bounding box center [309, 156] width 15 height 11
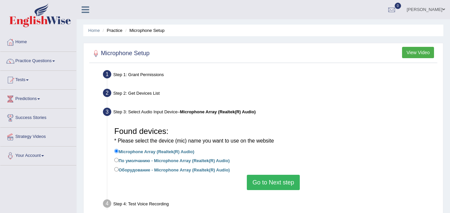
scroll to position [136, 0]
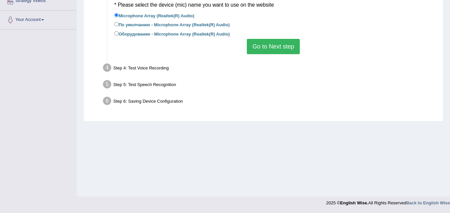
click at [152, 82] on div "Step 5: Test Speech Recognition" at bounding box center [270, 85] width 340 height 15
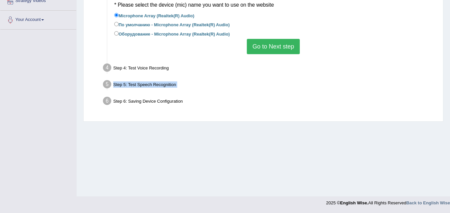
click at [152, 82] on div "Step 5: Test Speech Recognition" at bounding box center [270, 85] width 340 height 15
click at [154, 66] on div "Step 4: Test Voice Recording" at bounding box center [270, 69] width 340 height 15
click at [154, 82] on div "Step 5: Test Speech Recognition" at bounding box center [270, 85] width 340 height 15
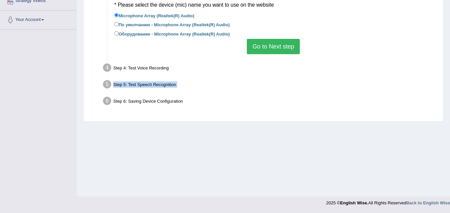
click at [154, 82] on div "Step 5: Test Speech Recognition" at bounding box center [270, 85] width 340 height 15
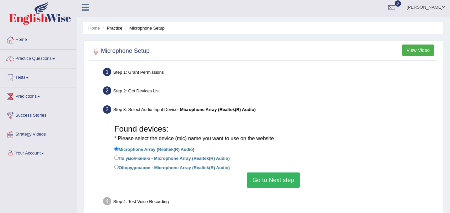
scroll to position [0, 0]
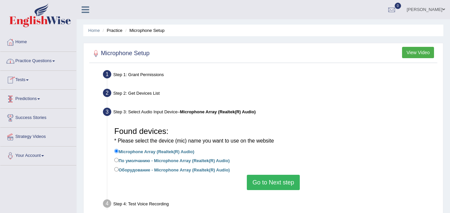
click at [41, 63] on link "Practice Questions" at bounding box center [38, 60] width 76 height 17
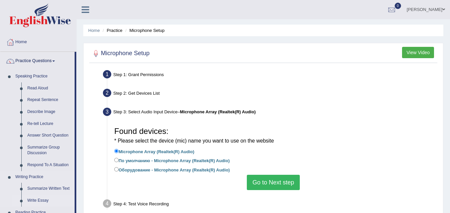
drag, startPoint x: 76, startPoint y: 110, endPoint x: 70, endPoint y: 201, distance: 90.7
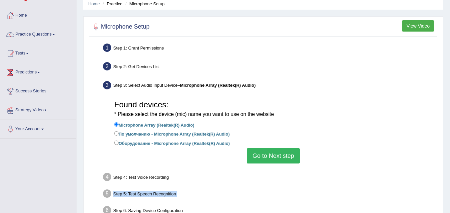
scroll to position [25, 0]
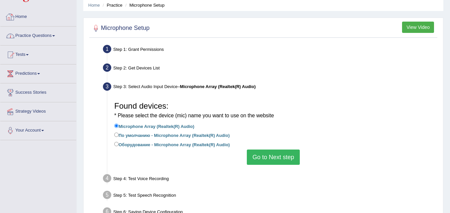
click at [45, 45] on li "Practice Questions Speaking Practice Read Aloud Repeat Sentence Describe Image …" at bounding box center [38, 36] width 76 height 19
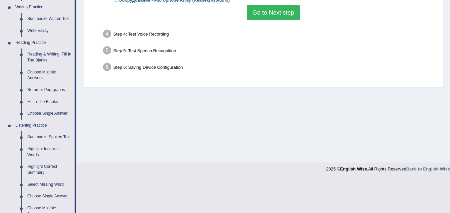
scroll to position [171, 0]
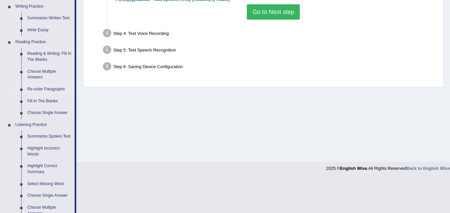
click at [48, 88] on link "Re-order Paragraphs" at bounding box center [49, 90] width 50 height 12
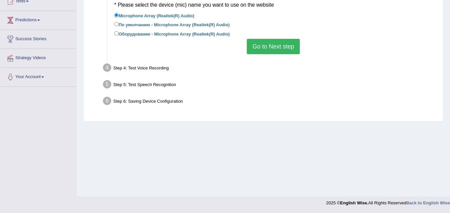
scroll to position [80, 0]
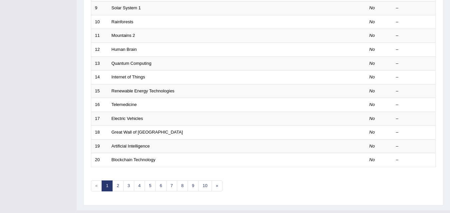
scroll to position [227, 0]
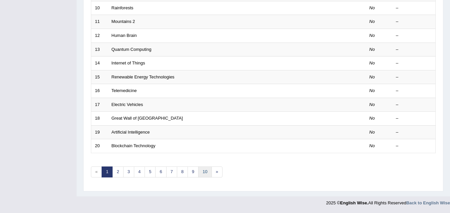
click at [202, 174] on link "10" at bounding box center [204, 172] width 13 height 11
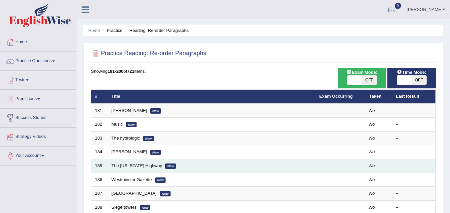
click at [120, 169] on td "The Alaska Highway New" at bounding box center [212, 166] width 208 height 14
click at [126, 164] on link "The [US_STATE] Highway" at bounding box center [136, 165] width 51 height 5
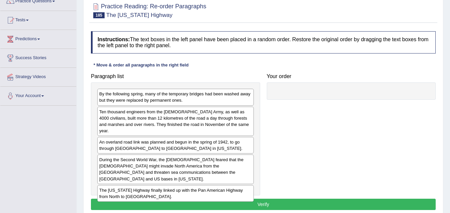
scroll to position [59, 0]
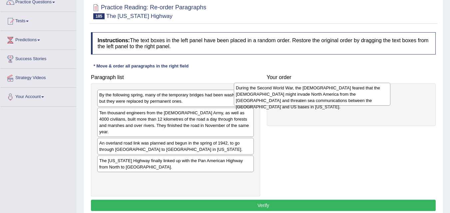
drag, startPoint x: 189, startPoint y: 162, endPoint x: 332, endPoint y: 99, distance: 156.0
click at [332, 99] on div "During the Second World War, the [DEMOGRAPHIC_DATA] feared that the [DEMOGRAPHI…" at bounding box center [312, 94] width 156 height 23
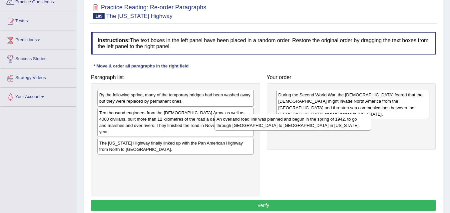
drag, startPoint x: 215, startPoint y: 135, endPoint x: 344, endPoint y: 121, distance: 129.9
click at [344, 120] on div "An overland road link was planned and begun in the spring of 1942, to go throug…" at bounding box center [292, 122] width 156 height 17
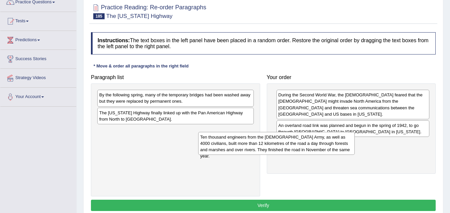
drag, startPoint x: 210, startPoint y: 120, endPoint x: 322, endPoint y: 146, distance: 115.0
click at [321, 146] on div "Ten thousand engineers from the [DEMOGRAPHIC_DATA] Army, as well as 4000 civili…" at bounding box center [276, 143] width 156 height 23
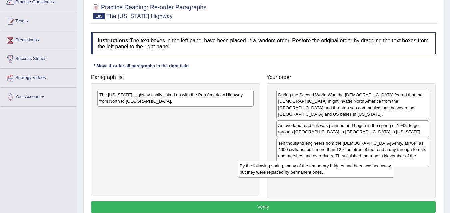
drag, startPoint x: 176, startPoint y: 97, endPoint x: 317, endPoint y: 170, distance: 158.9
click at [317, 170] on div "By the following spring, many of the temporary bridges had been washed away but…" at bounding box center [316, 169] width 156 height 17
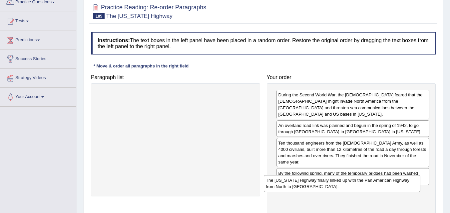
drag, startPoint x: 172, startPoint y: 97, endPoint x: 339, endPoint y: 183, distance: 187.1
click at [339, 183] on div "The [US_STATE] Highway finally linked up with the Pan American Highway from Nor…" at bounding box center [342, 183] width 156 height 17
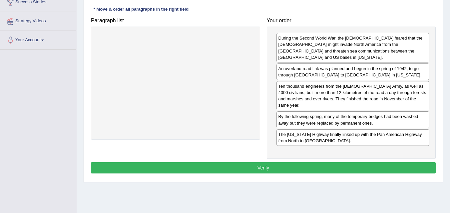
scroll to position [126, 0]
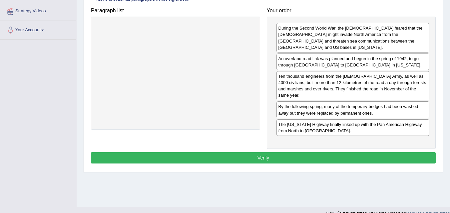
click at [329, 152] on button "Verify" at bounding box center [263, 157] width 344 height 11
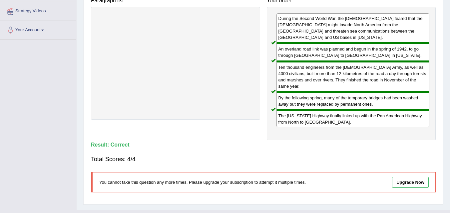
scroll to position [0, 0]
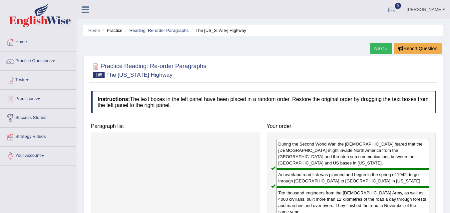
click at [379, 49] on link "Next »" at bounding box center [381, 48] width 22 height 11
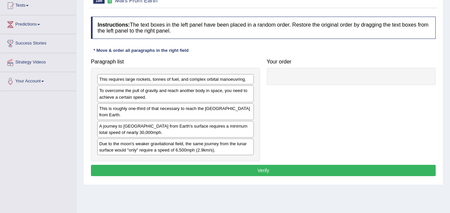
scroll to position [75, 0]
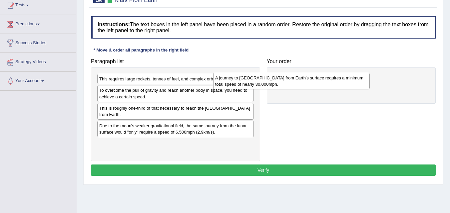
drag, startPoint x: 238, startPoint y: 123, endPoint x: 338, endPoint y: 82, distance: 107.8
click at [338, 82] on div "A journey to Mars from Earth's surface requires a minimum total speed of nearly…" at bounding box center [291, 81] width 156 height 17
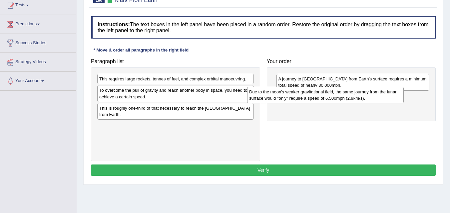
drag, startPoint x: 231, startPoint y: 127, endPoint x: 382, endPoint y: 95, distance: 154.3
click at [382, 95] on div "Due to the moon's weaker gravitational field, the same journey from the lunar s…" at bounding box center [325, 95] width 156 height 17
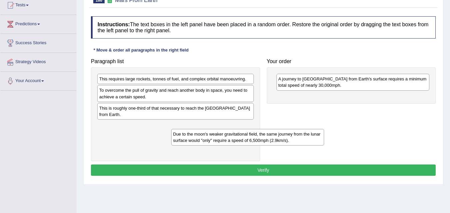
drag, startPoint x: 322, startPoint y: 103, endPoint x: 215, endPoint y: 141, distance: 113.6
click at [216, 141] on div "Due to the moon's weaker gravitational field, the same journey from the lunar s…" at bounding box center [247, 137] width 153 height 17
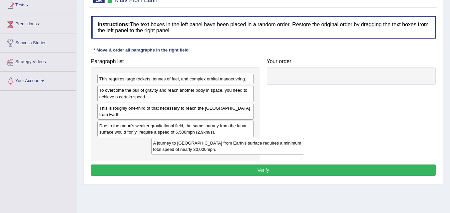
drag, startPoint x: 301, startPoint y: 86, endPoint x: 169, endPoint y: 152, distance: 148.5
click at [169, 152] on div "A journey to Mars from Earth's surface requires a minimum total speed of nearly…" at bounding box center [227, 146] width 153 height 17
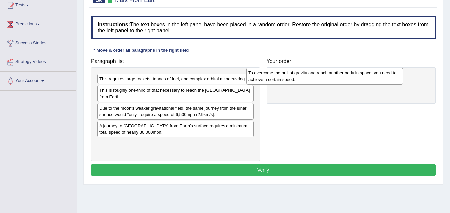
drag, startPoint x: 190, startPoint y: 92, endPoint x: 327, endPoint y: 79, distance: 137.4
click at [327, 79] on div "To overcome the pull of gravity and reach another body in space, you need to ac…" at bounding box center [324, 76] width 156 height 17
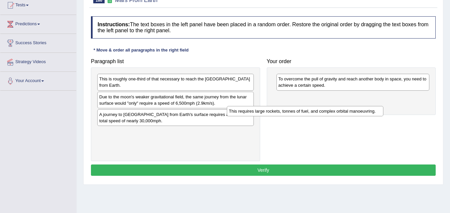
drag, startPoint x: 208, startPoint y: 77, endPoint x: 339, endPoint y: 109, distance: 135.1
click at [339, 109] on div "This requires large rockets, tonnes of fuel, and complex orbital manoeuvring." at bounding box center [305, 111] width 156 height 10
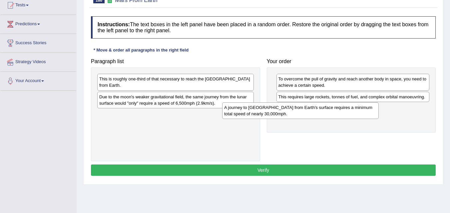
drag, startPoint x: 208, startPoint y: 116, endPoint x: 334, endPoint y: 109, distance: 126.6
click at [334, 109] on div "A journey to Mars from Earth's surface requires a minimum total speed of nearly…" at bounding box center [300, 110] width 156 height 17
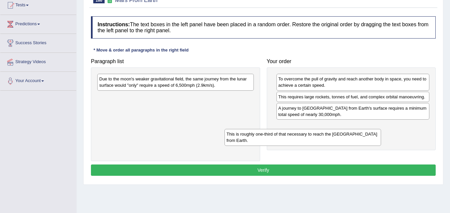
drag, startPoint x: 205, startPoint y: 82, endPoint x: 332, endPoint y: 137, distance: 138.6
click at [332, 137] on div "This is roughly one-third of that necessary to reach the International Space St…" at bounding box center [302, 137] width 156 height 17
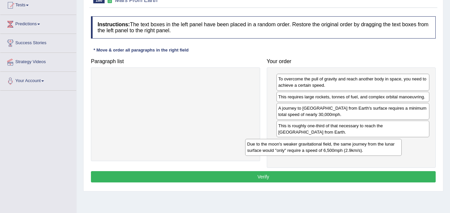
drag, startPoint x: 187, startPoint y: 87, endPoint x: 335, endPoint y: 152, distance: 161.8
click at [335, 152] on div "Due to the moon's weaker gravitational field, the same journey from the lunar s…" at bounding box center [323, 147] width 156 height 17
click at [269, 176] on button "Verify" at bounding box center [263, 176] width 344 height 11
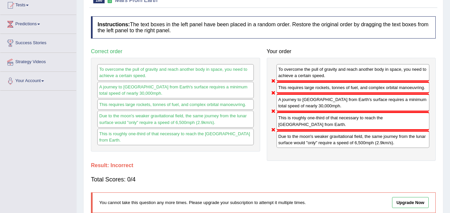
click at [269, 176] on div "Total Scores: 0/4" at bounding box center [263, 180] width 344 height 16
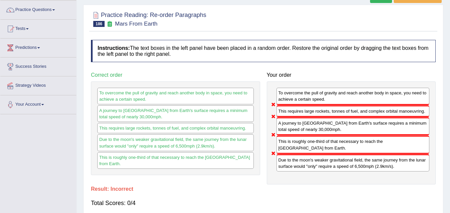
scroll to position [0, 0]
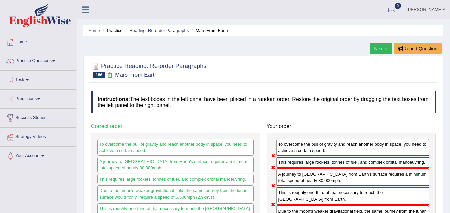
click at [384, 48] on link "Next »" at bounding box center [381, 48] width 22 height 11
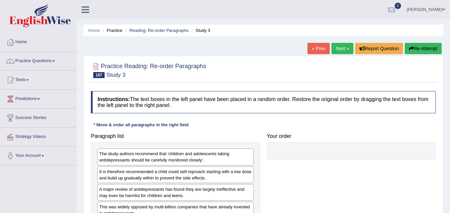
click at [316, 50] on link "« Prev" at bounding box center [318, 48] width 22 height 11
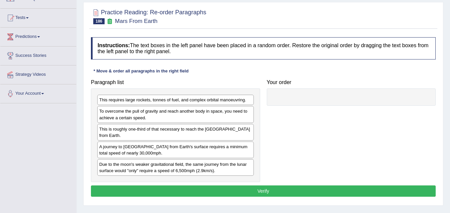
scroll to position [72, 0]
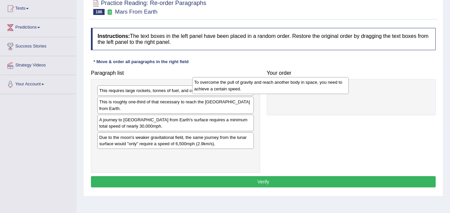
drag, startPoint x: 169, startPoint y: 107, endPoint x: 279, endPoint y: 85, distance: 112.0
click at [279, 85] on div "To overcome the pull of gravity and reach another body in space, you need to ac…" at bounding box center [270, 85] width 156 height 17
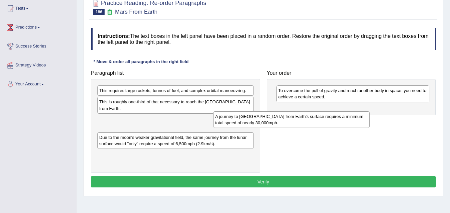
drag, startPoint x: 181, startPoint y: 124, endPoint x: 297, endPoint y: 121, distance: 115.8
click at [297, 121] on div "A journey to Mars from Earth's surface requires a minimum total speed of nearly…" at bounding box center [291, 119] width 156 height 17
drag, startPoint x: 218, startPoint y: 129, endPoint x: 322, endPoint y: 123, distance: 104.0
click at [322, 123] on div "A journey to Mars from Earth's surface requires a minimum total speed of nearly…" at bounding box center [249, 119] width 156 height 17
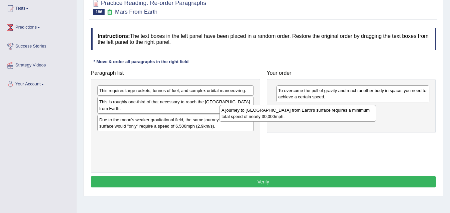
drag, startPoint x: 267, startPoint y: 117, endPoint x: 355, endPoint y: 117, distance: 88.2
click at [355, 117] on div "A journey to Mars from Earth's surface requires a minimum total speed of nearly…" at bounding box center [297, 113] width 156 height 17
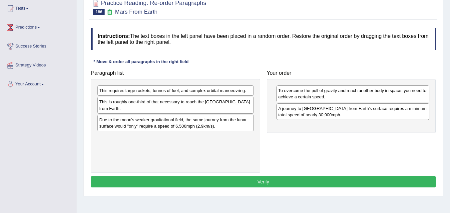
click at [262, 182] on button "Verify" at bounding box center [263, 181] width 344 height 11
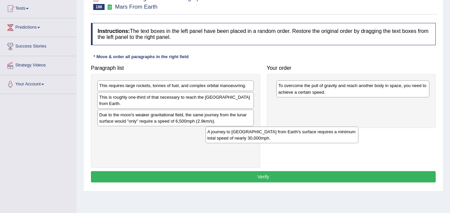
drag, startPoint x: 295, startPoint y: 110, endPoint x: 207, endPoint y: 141, distance: 92.7
click at [213, 141] on div "A journey to Mars from Earth's surface requires a minimum total speed of nearly…" at bounding box center [281, 135] width 153 height 17
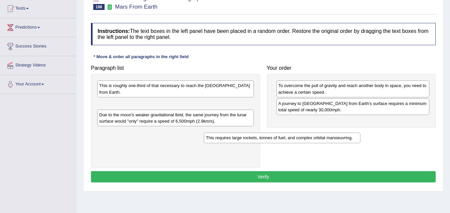
drag, startPoint x: 204, startPoint y: 88, endPoint x: 312, endPoint y: 140, distance: 120.4
click at [311, 140] on div "This requires large rockets, tonnes of fuel, and complex orbital manoeuvring." at bounding box center [282, 138] width 156 height 10
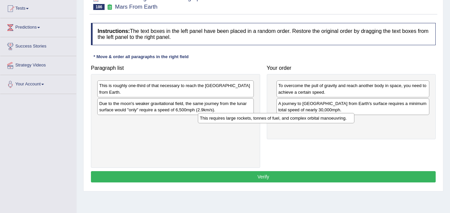
drag, startPoint x: 172, startPoint y: 102, endPoint x: 275, endPoint y: 117, distance: 103.9
click at [275, 117] on div "This requires large rockets, tonnes of fuel, and complex orbital manoeuvring." at bounding box center [276, 118] width 156 height 10
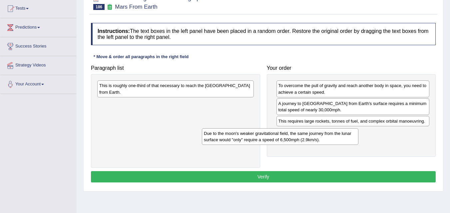
drag, startPoint x: 200, startPoint y: 106, endPoint x: 305, endPoint y: 136, distance: 109.5
click at [305, 136] on div "Due to the moon's weaker gravitational field, the same journey from the lunar s…" at bounding box center [280, 136] width 156 height 17
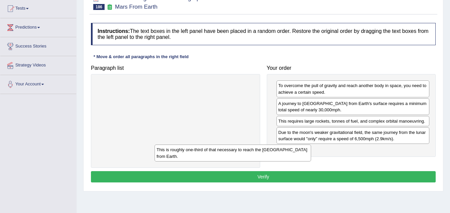
drag, startPoint x: 224, startPoint y: 90, endPoint x: 294, endPoint y: 156, distance: 97.0
click at [294, 156] on div "This is roughly one-third of that necessary to reach the International Space St…" at bounding box center [232, 153] width 156 height 17
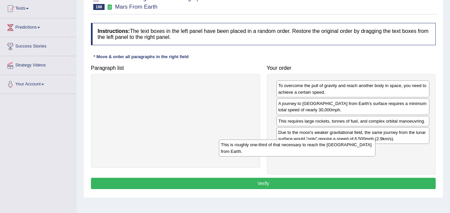
drag, startPoint x: 202, startPoint y: 98, endPoint x: 317, endPoint y: 152, distance: 127.7
click at [317, 152] on div "This is roughly one-third of that necessary to reach the International Space St…" at bounding box center [297, 148] width 156 height 17
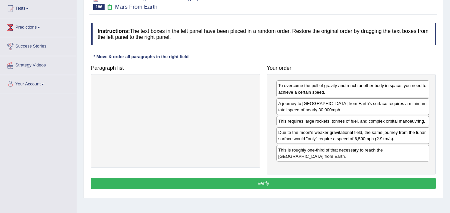
click at [231, 187] on button "Verify" at bounding box center [263, 183] width 344 height 11
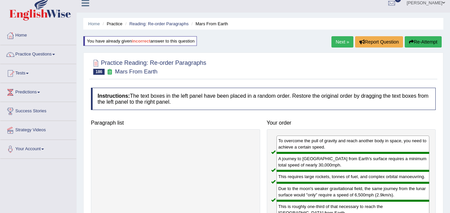
scroll to position [0, 0]
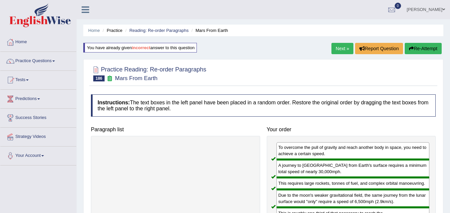
click at [337, 50] on link "Next »" at bounding box center [342, 48] width 22 height 11
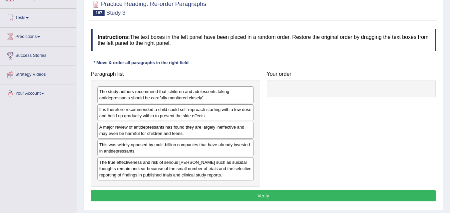
scroll to position [63, 0]
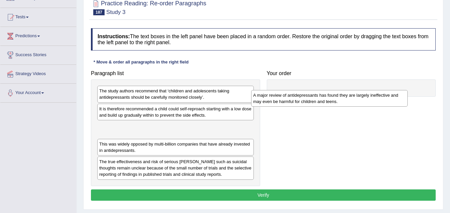
drag, startPoint x: 175, startPoint y: 132, endPoint x: 331, endPoint y: 94, distance: 160.2
click at [331, 94] on div "A major review of antidepressants has found they are largely ineffective and ma…" at bounding box center [329, 98] width 156 height 17
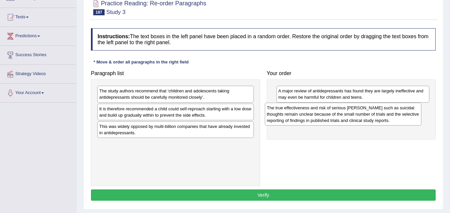
drag, startPoint x: 212, startPoint y: 152, endPoint x: 379, endPoint y: 115, distance: 171.3
click at [379, 115] on div "The true effectiveness and risk of serious [PERSON_NAME] such as suicidal thoug…" at bounding box center [343, 114] width 156 height 23
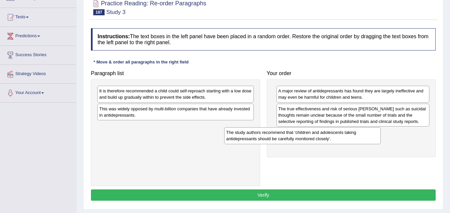
drag, startPoint x: 177, startPoint y: 94, endPoint x: 303, endPoint y: 136, distance: 133.1
click at [303, 136] on div "The study authors recommend that ‘children and adolescents taking antidepressan…" at bounding box center [302, 135] width 156 height 17
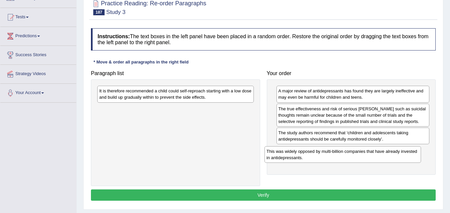
drag, startPoint x: 168, startPoint y: 115, endPoint x: 336, endPoint y: 157, distance: 172.9
click at [336, 157] on div "This was widely opposed by multi-billion companies that have already invested i…" at bounding box center [342, 154] width 156 height 17
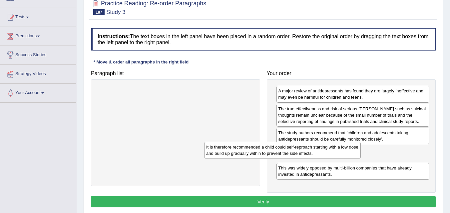
drag, startPoint x: 234, startPoint y: 90, endPoint x: 342, endPoint y: 147, distance: 122.0
click at [341, 147] on div "It is therefore recommended a child could self-reproach starting with a low dos…" at bounding box center [282, 150] width 156 height 17
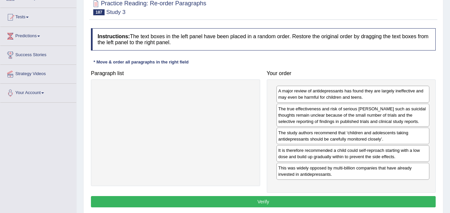
click at [312, 201] on button "Verify" at bounding box center [263, 201] width 344 height 11
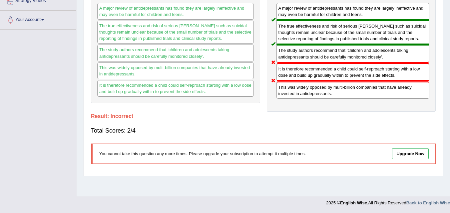
scroll to position [0, 0]
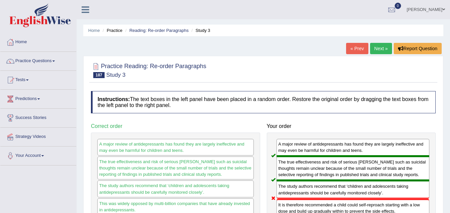
click at [379, 50] on link "Next »" at bounding box center [381, 48] width 22 height 11
